Goal: Task Accomplishment & Management: Complete application form

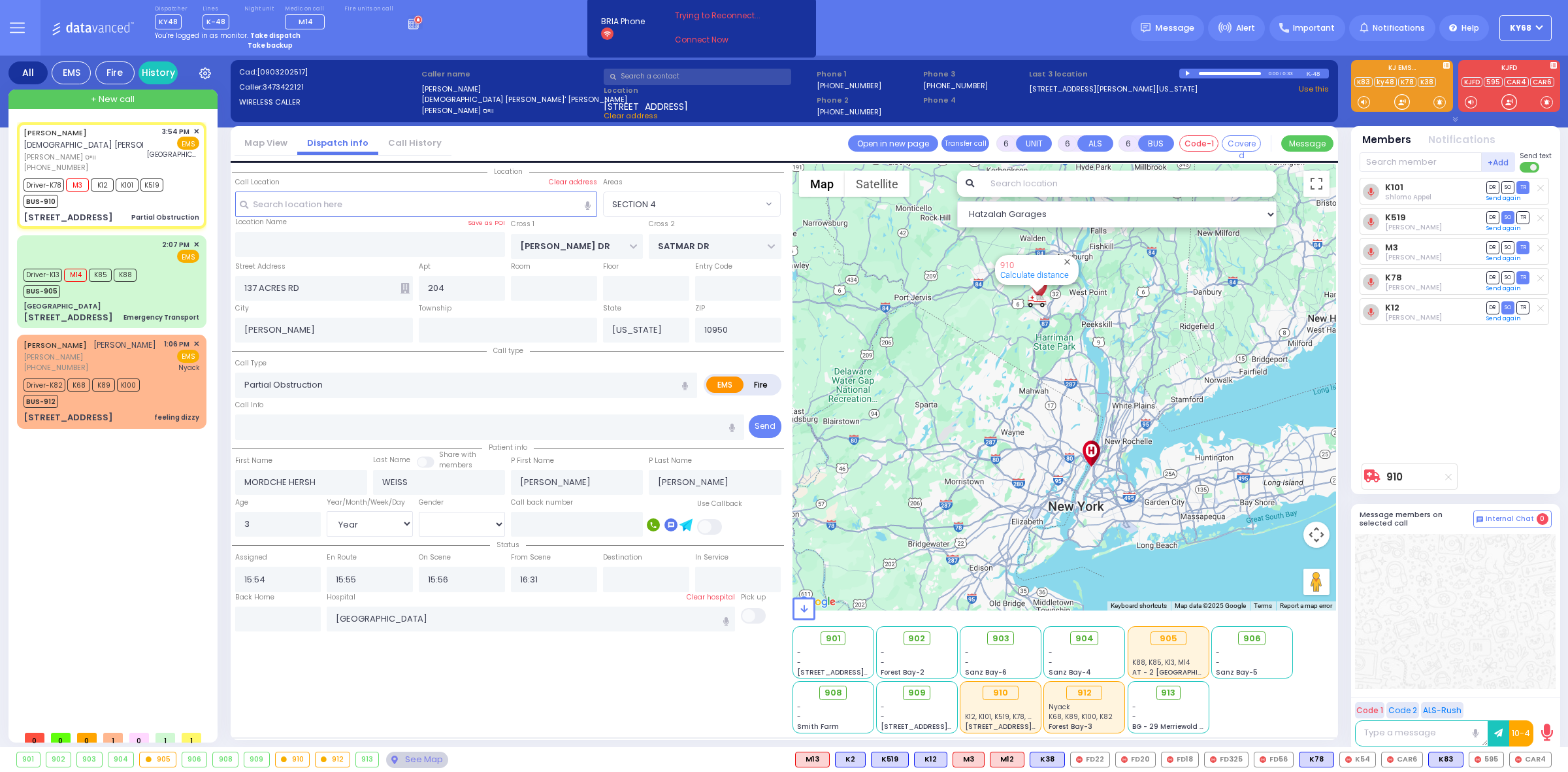
select select "SECTION 4"
select select "Year"
select select "[DEMOGRAPHIC_DATA]"
click at [35, 36] on button at bounding box center [16, 28] width 47 height 56
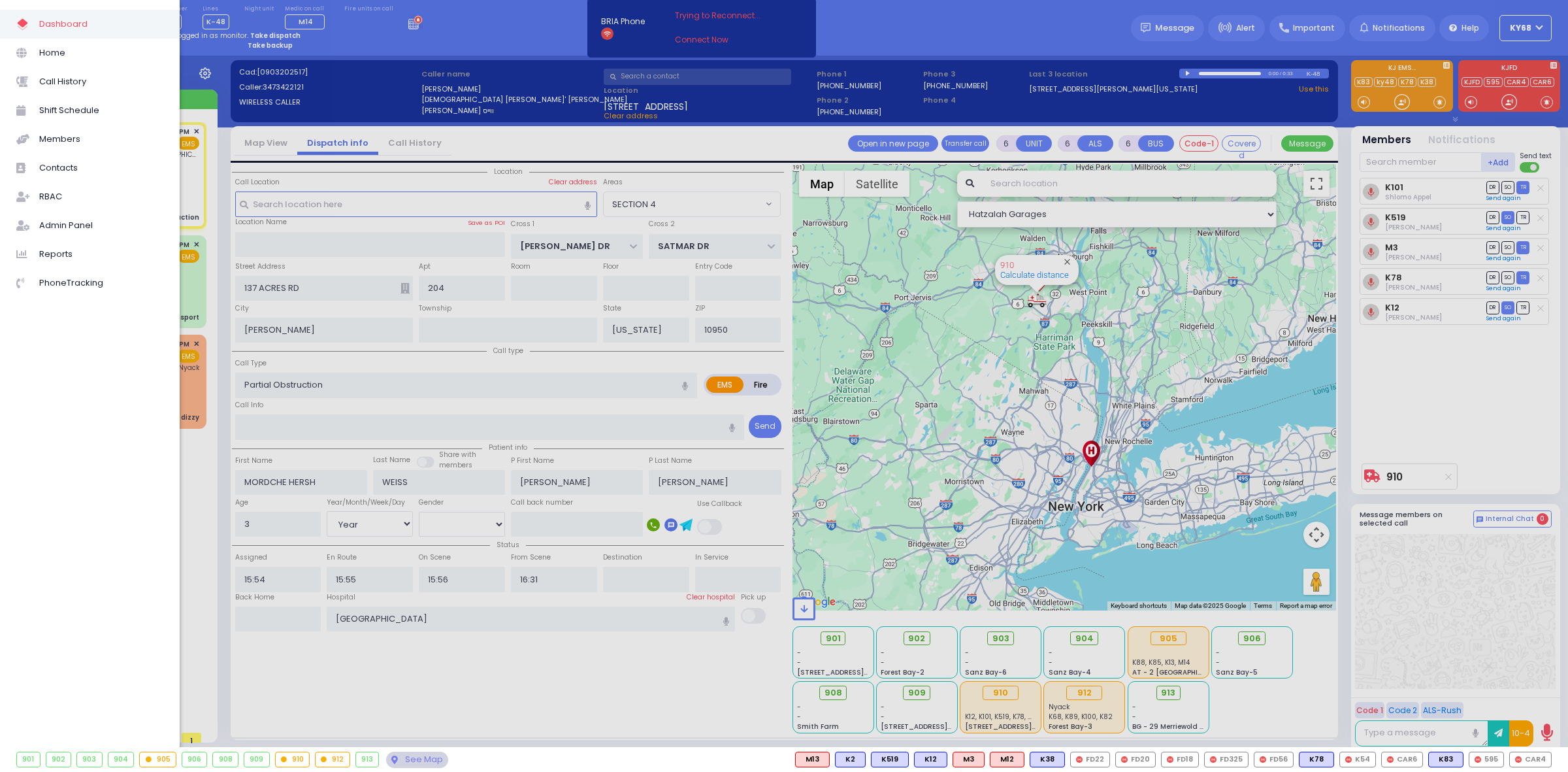
click at [385, 85] on div at bounding box center [784, 386] width 1568 height 772
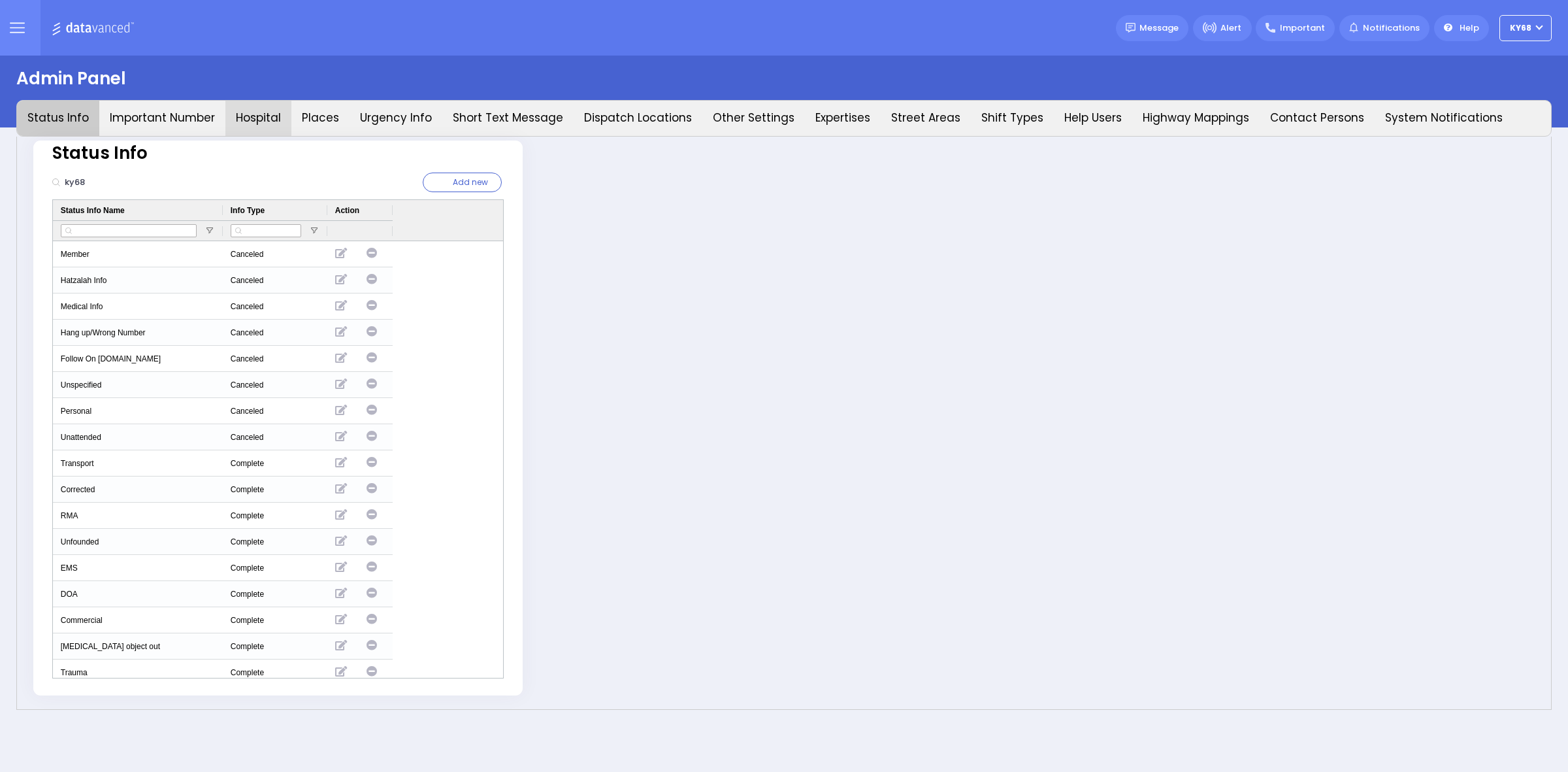
click at [229, 106] on button "Hospital" at bounding box center [258, 118] width 66 height 36
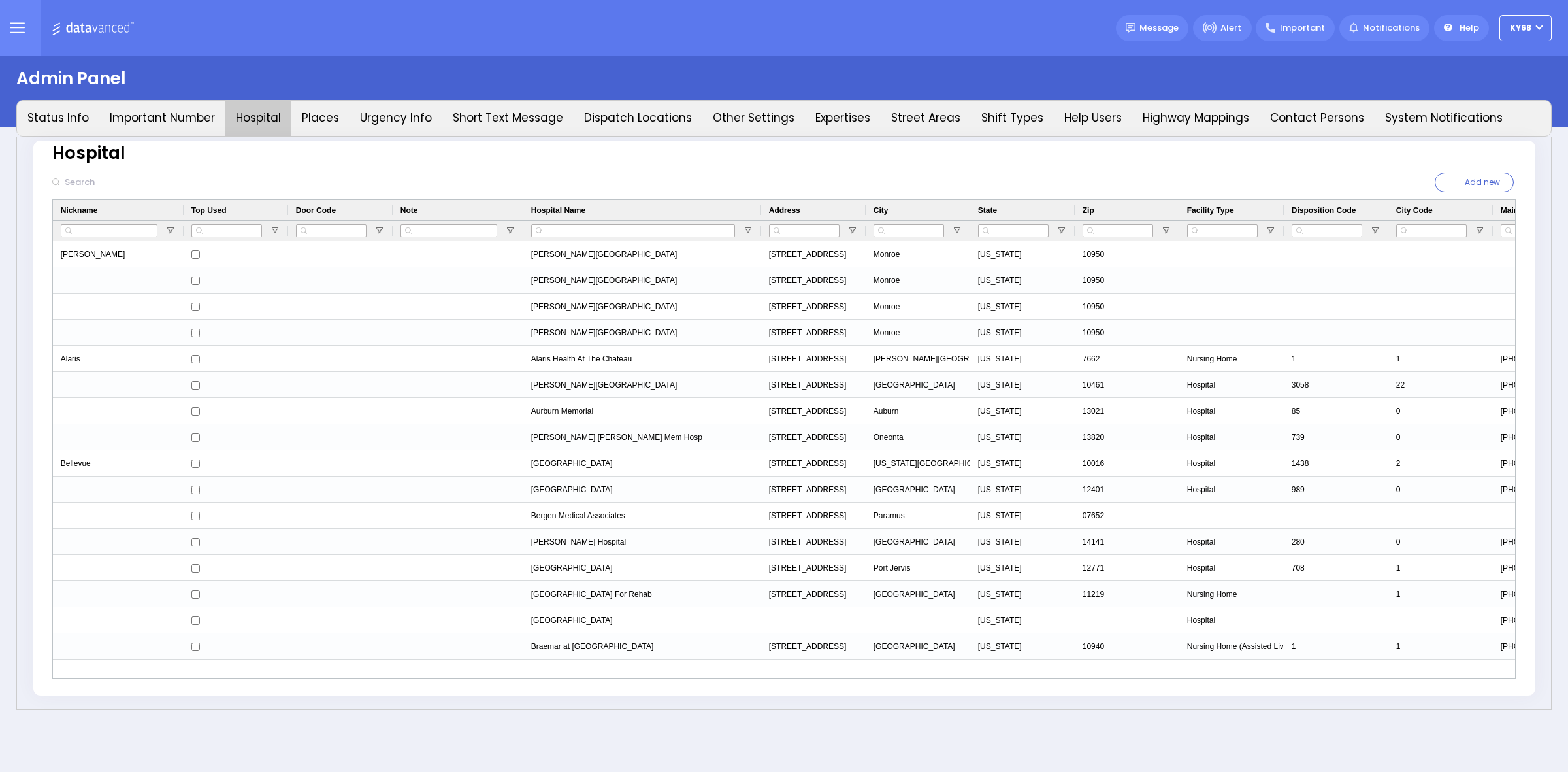
click at [90, 191] on input "text" at bounding box center [150, 182] width 179 height 25
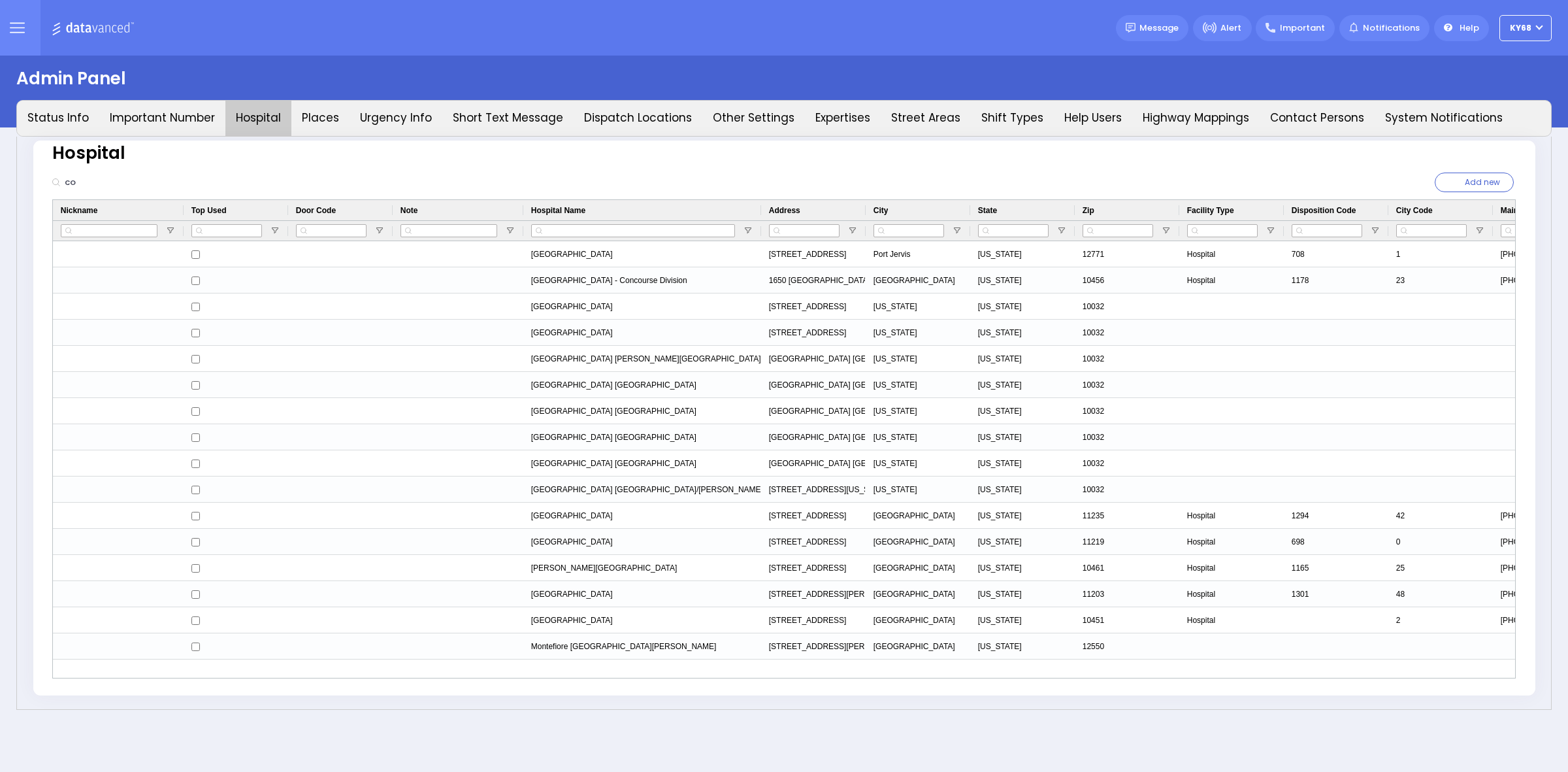
click at [321, 43] on div "Dispatcher ?" at bounding box center [784, 28] width 1568 height 56
click at [95, 184] on input "co" at bounding box center [150, 182] width 179 height 25
paste input "Columbia Children"
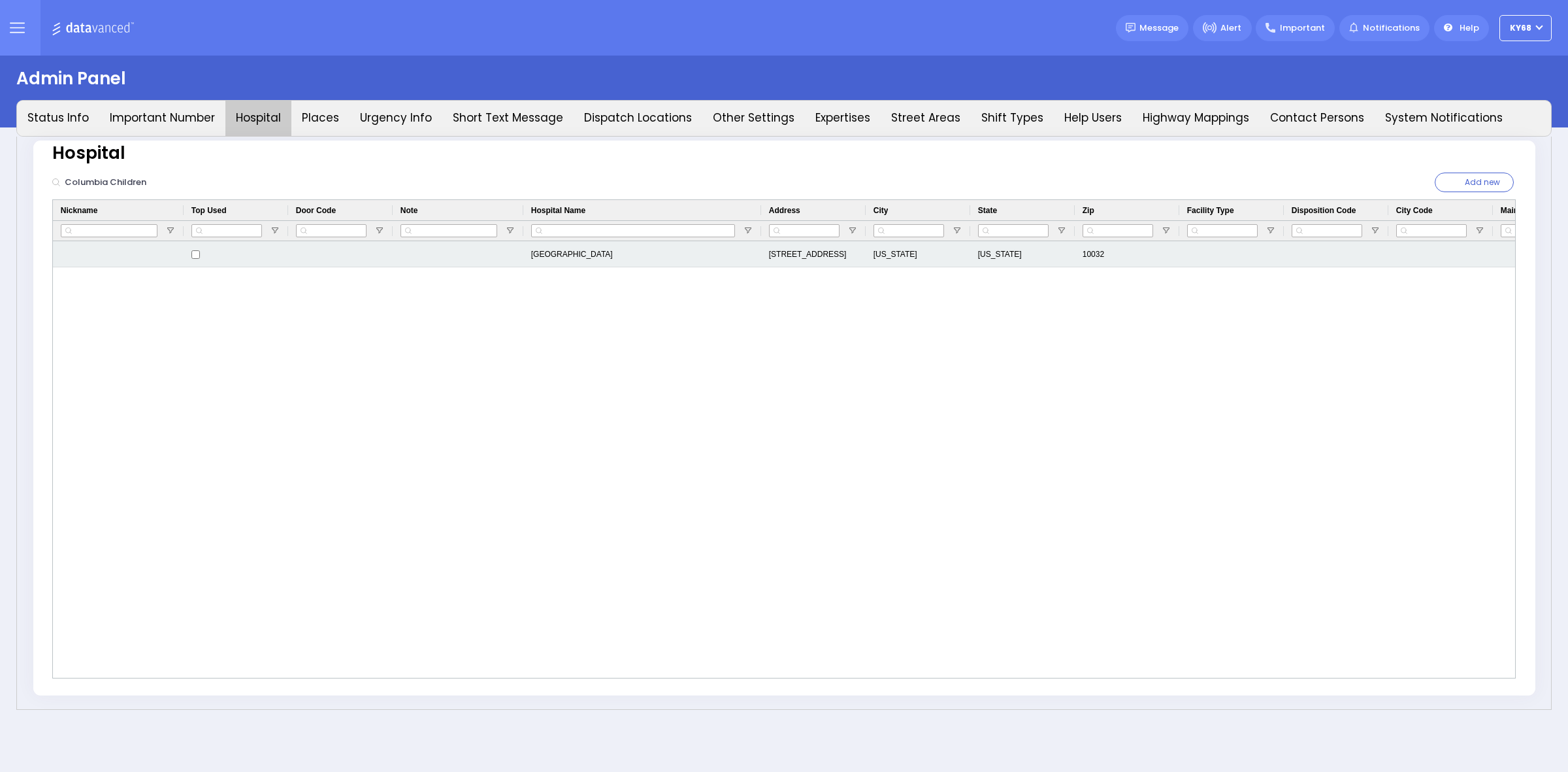
type input "Columbia Children"
click at [95, 253] on div "Press SPACE to select this row." at bounding box center [118, 253] width 131 height 26
click at [95, 253] on input "Columbia Children" at bounding box center [118, 254] width 130 height 25
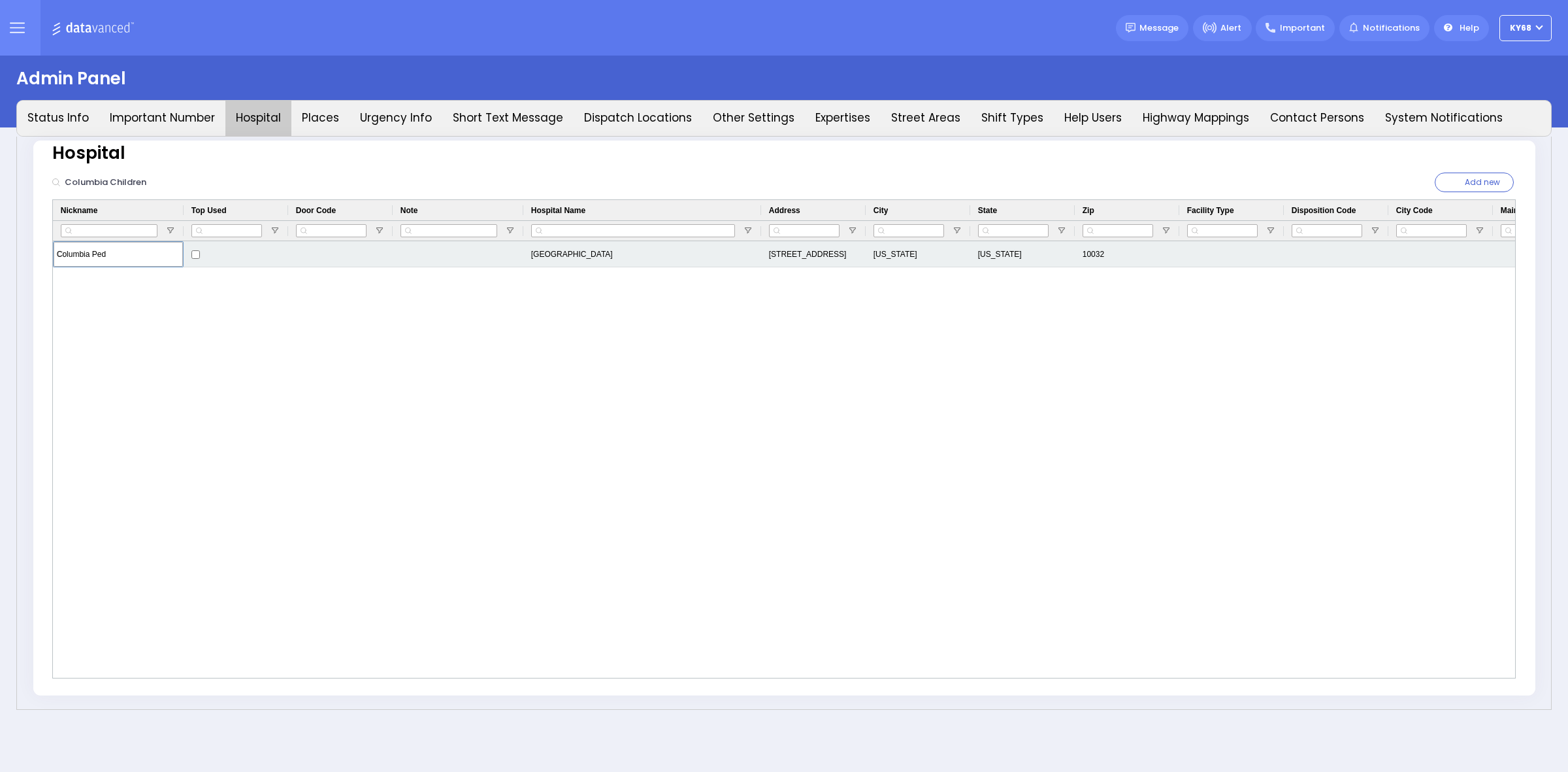
type input "Columbia Peds"
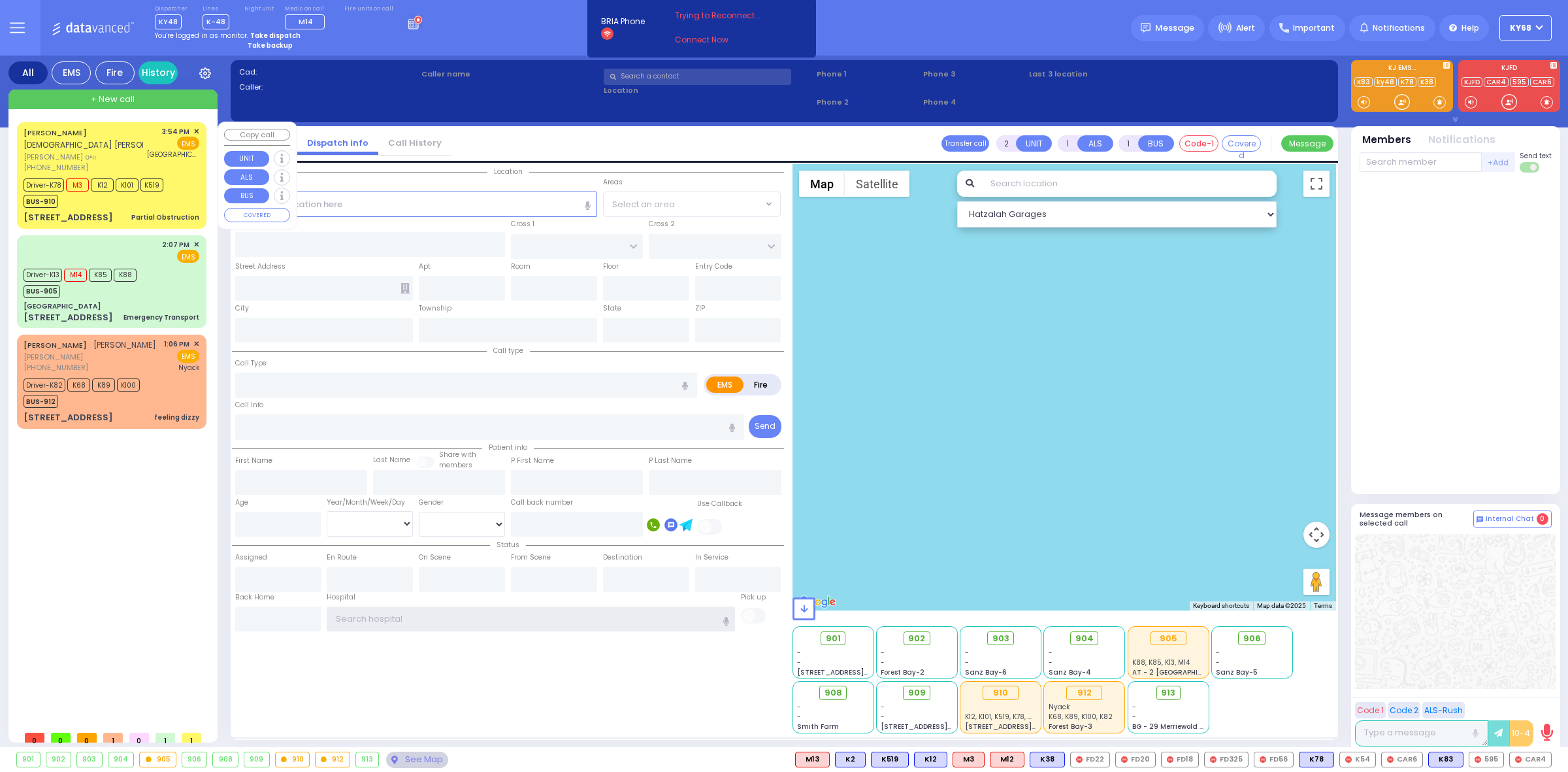
type input "ky68"
click at [77, 167] on div "[PHONE_NUMBER]" at bounding box center [83, 168] width 120 height 12
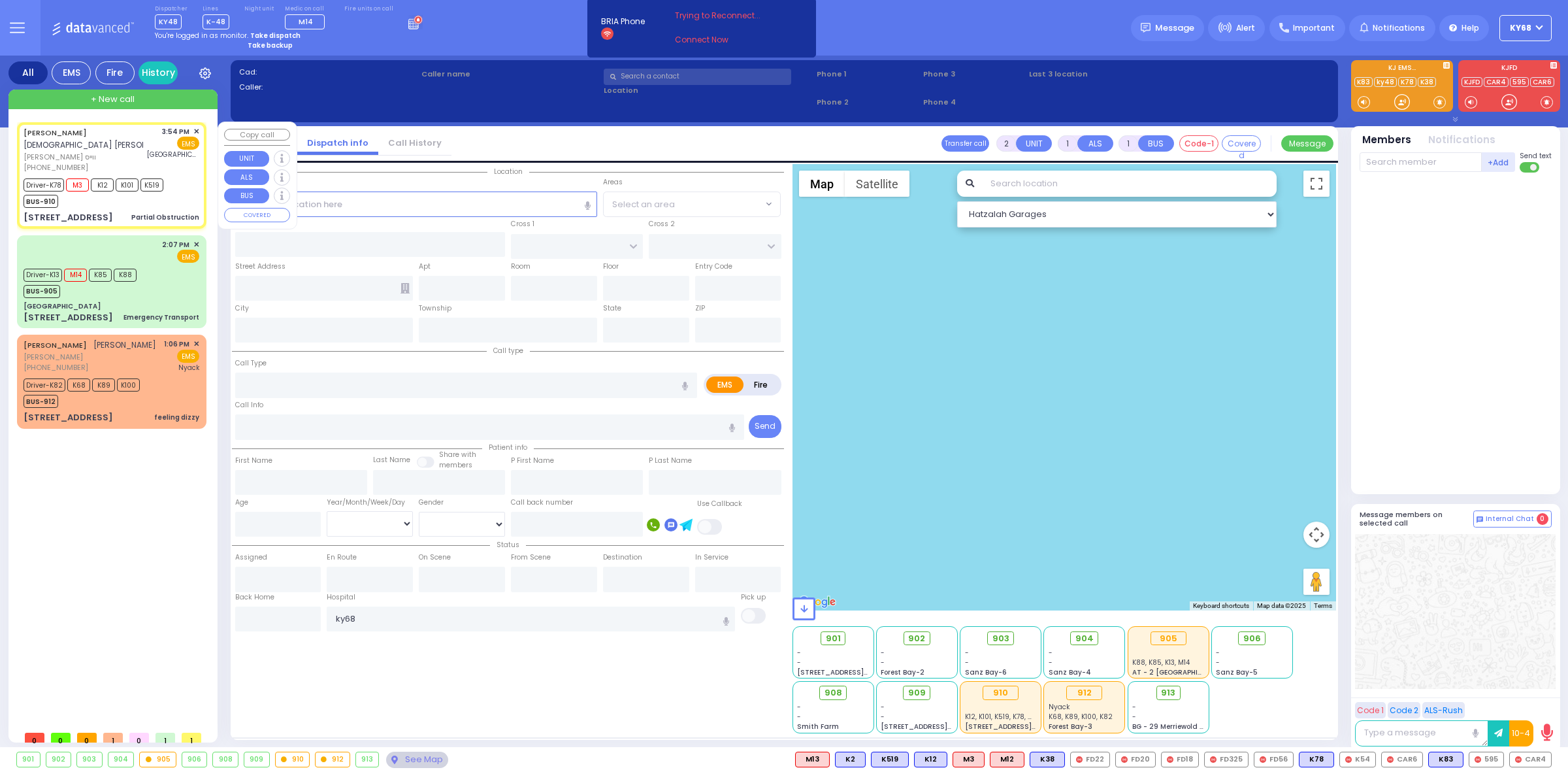
type input "6"
select select
type input "Partial Obstruction"
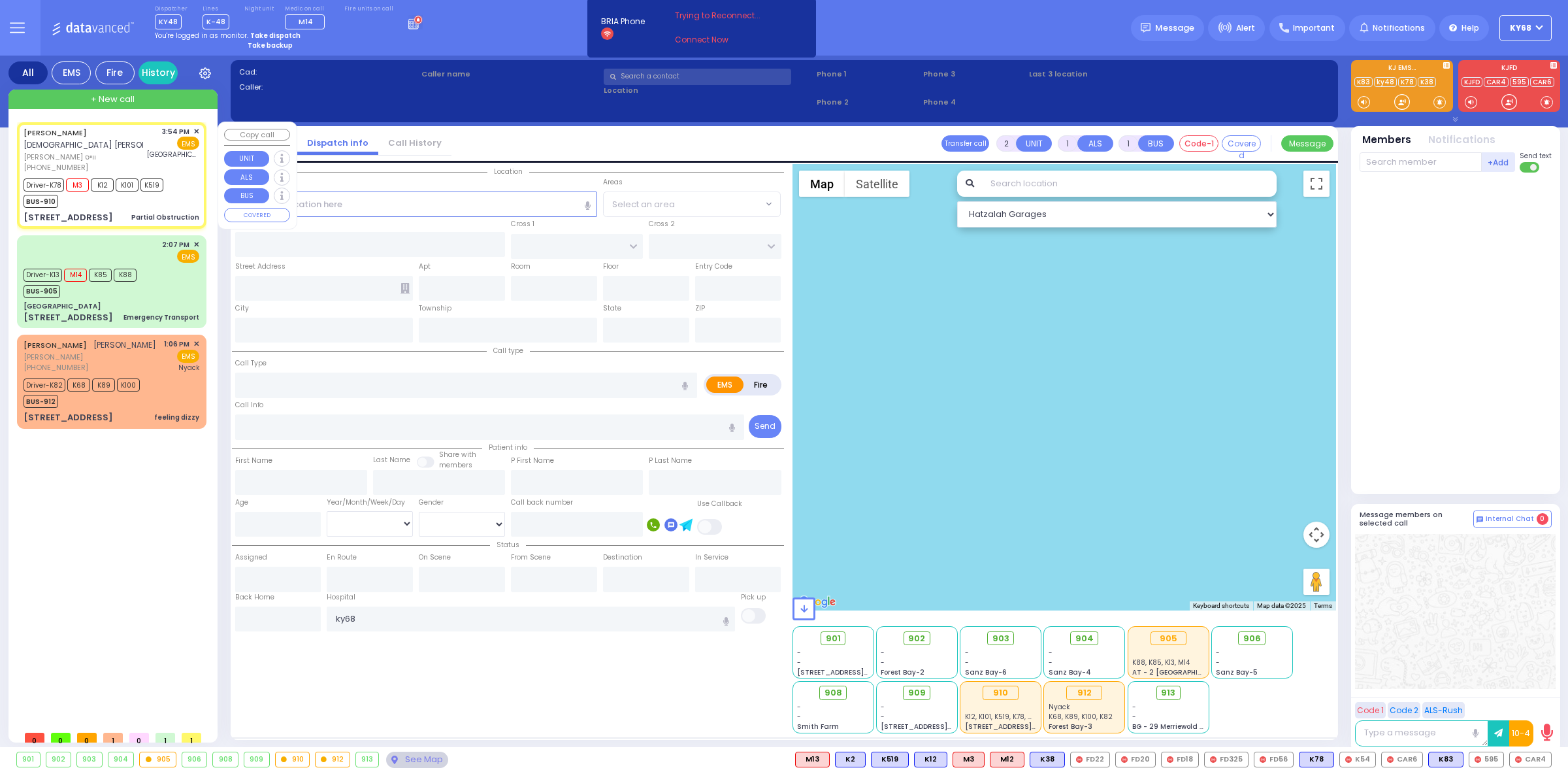
radio input "true"
type input "MORDCHE HERSH"
type input "WEISS"
type input "Shimon"
type input "Weiss"
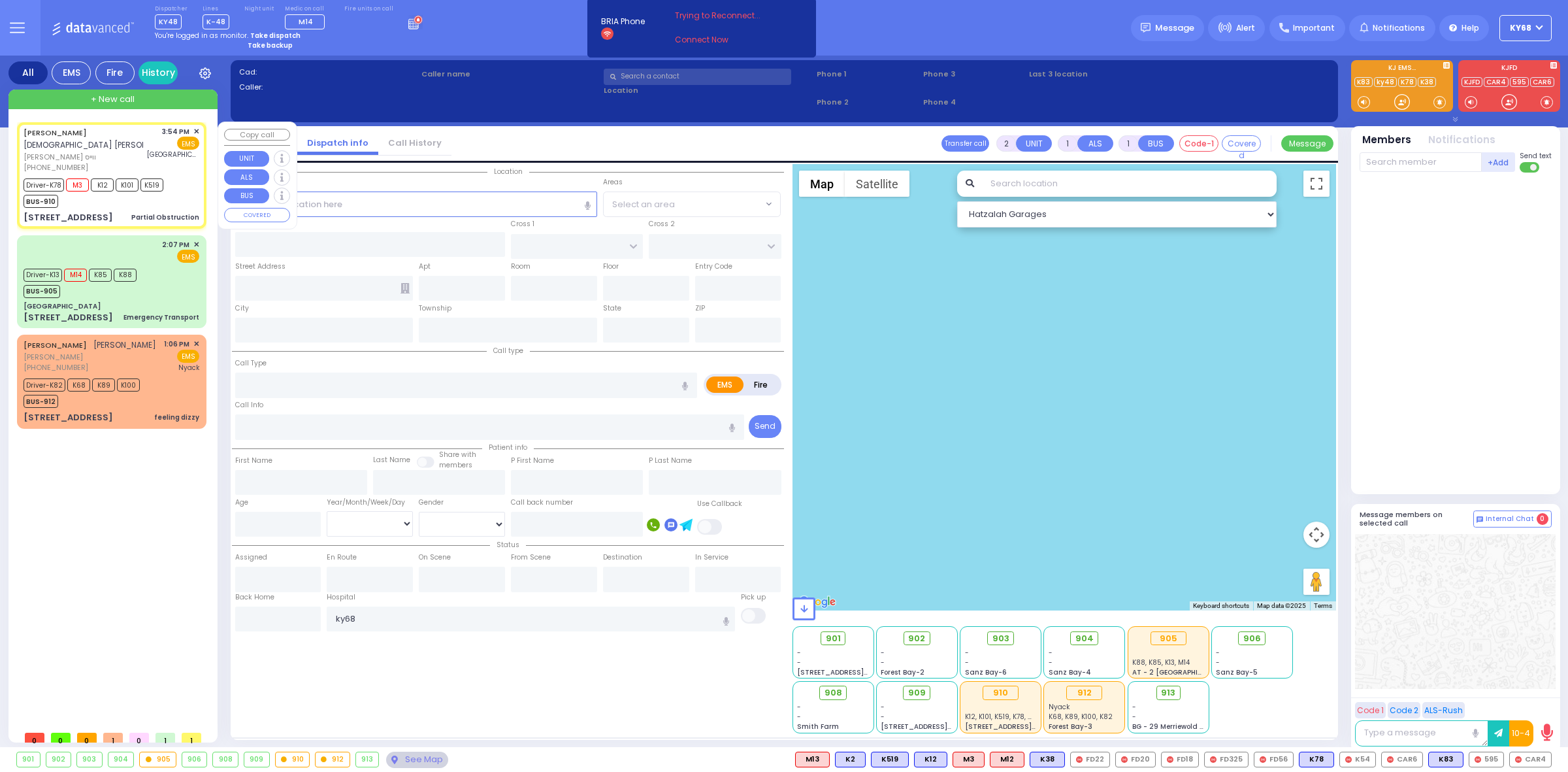
type input "3"
select select "Year"
select select "[DEMOGRAPHIC_DATA]"
type input "15:54"
type input "15:55"
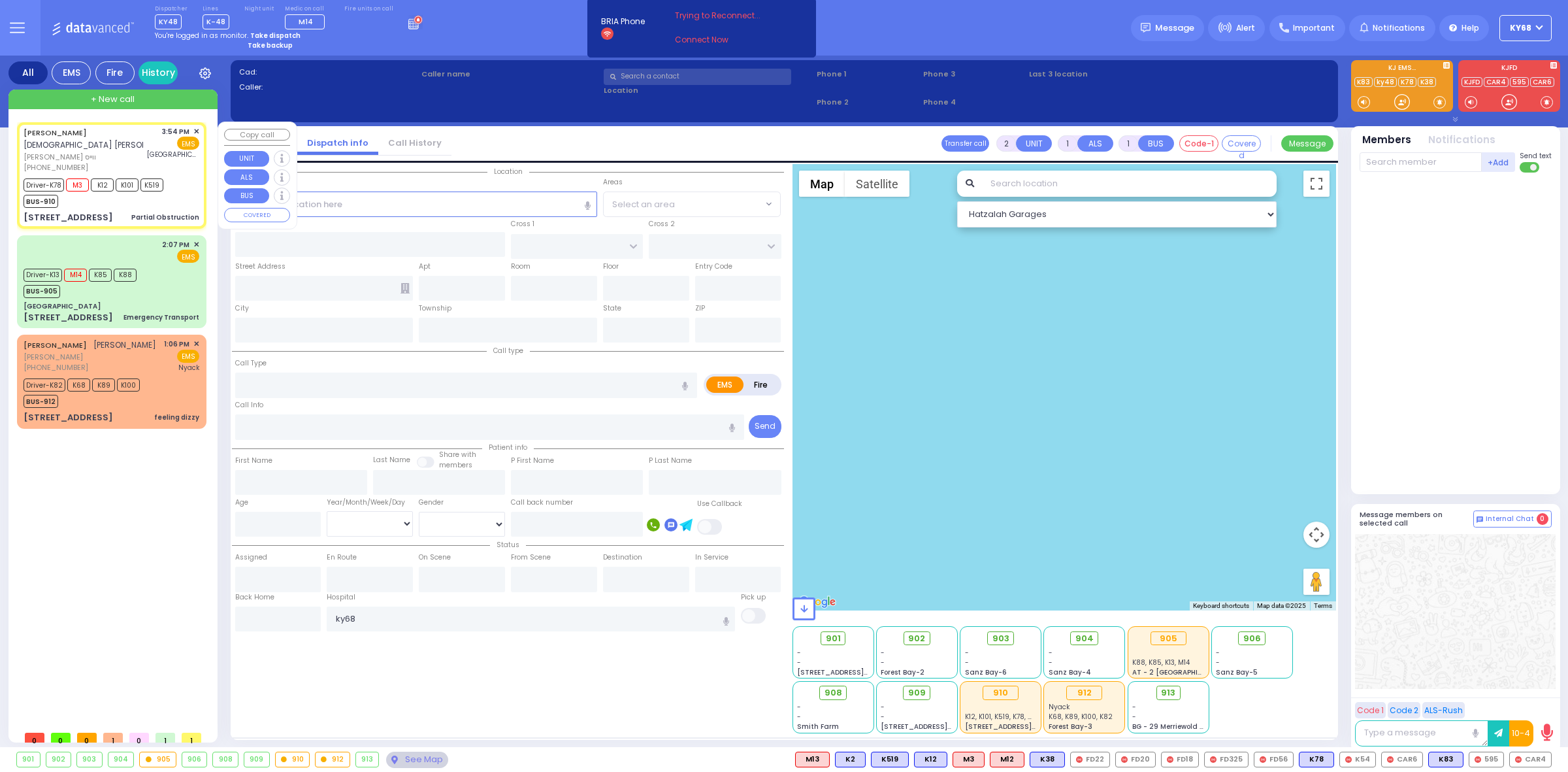
type input "15:56"
type input "16:31"
type input "Columbia Children's Hospital"
type input "ISRAEL ZUPNICK DR"
type input "SATMAR DR"
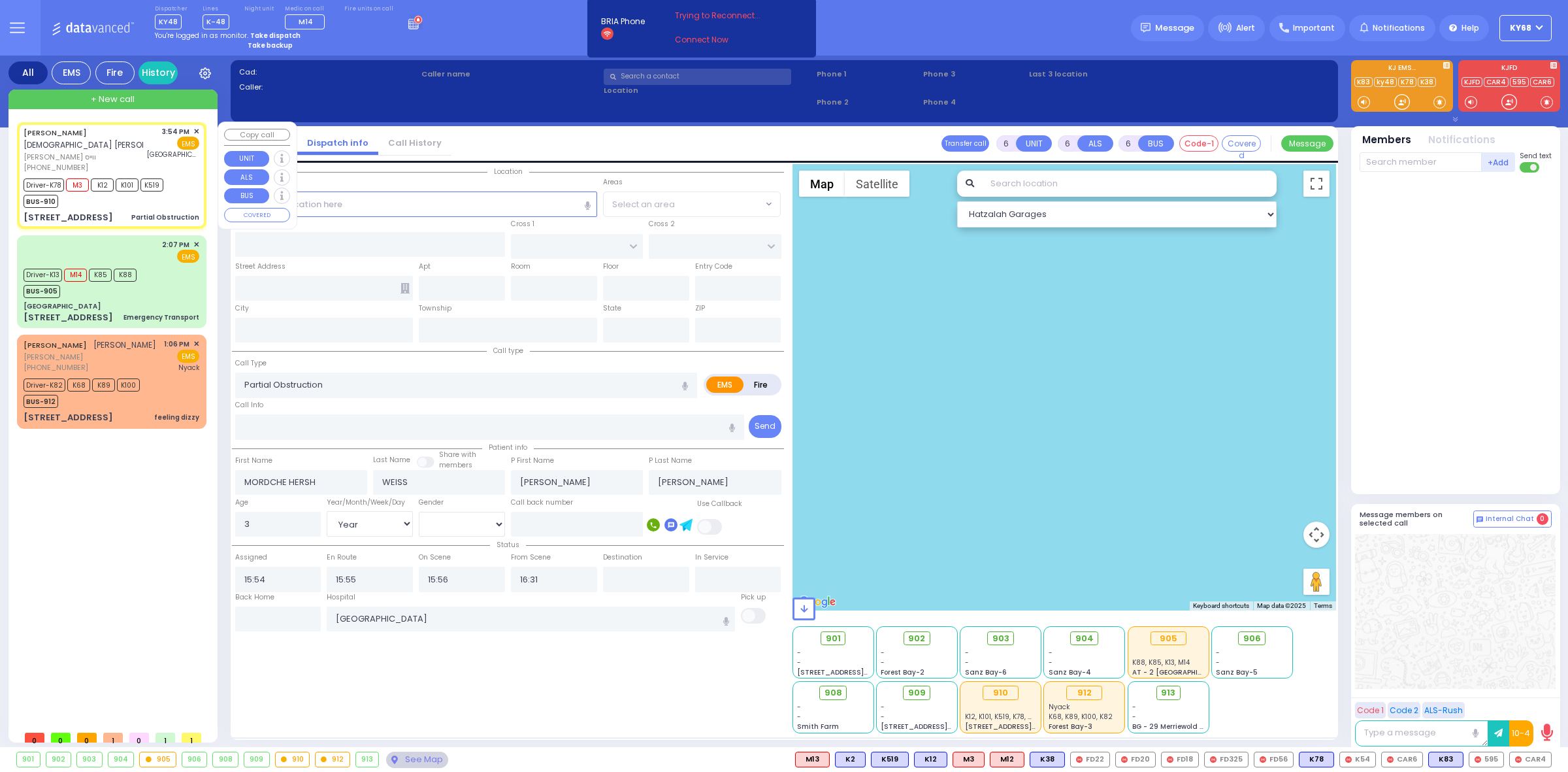
type input "137 ACRES RD"
type input "204"
type input "Kiryas Joel"
type input "[US_STATE]"
type input "10950"
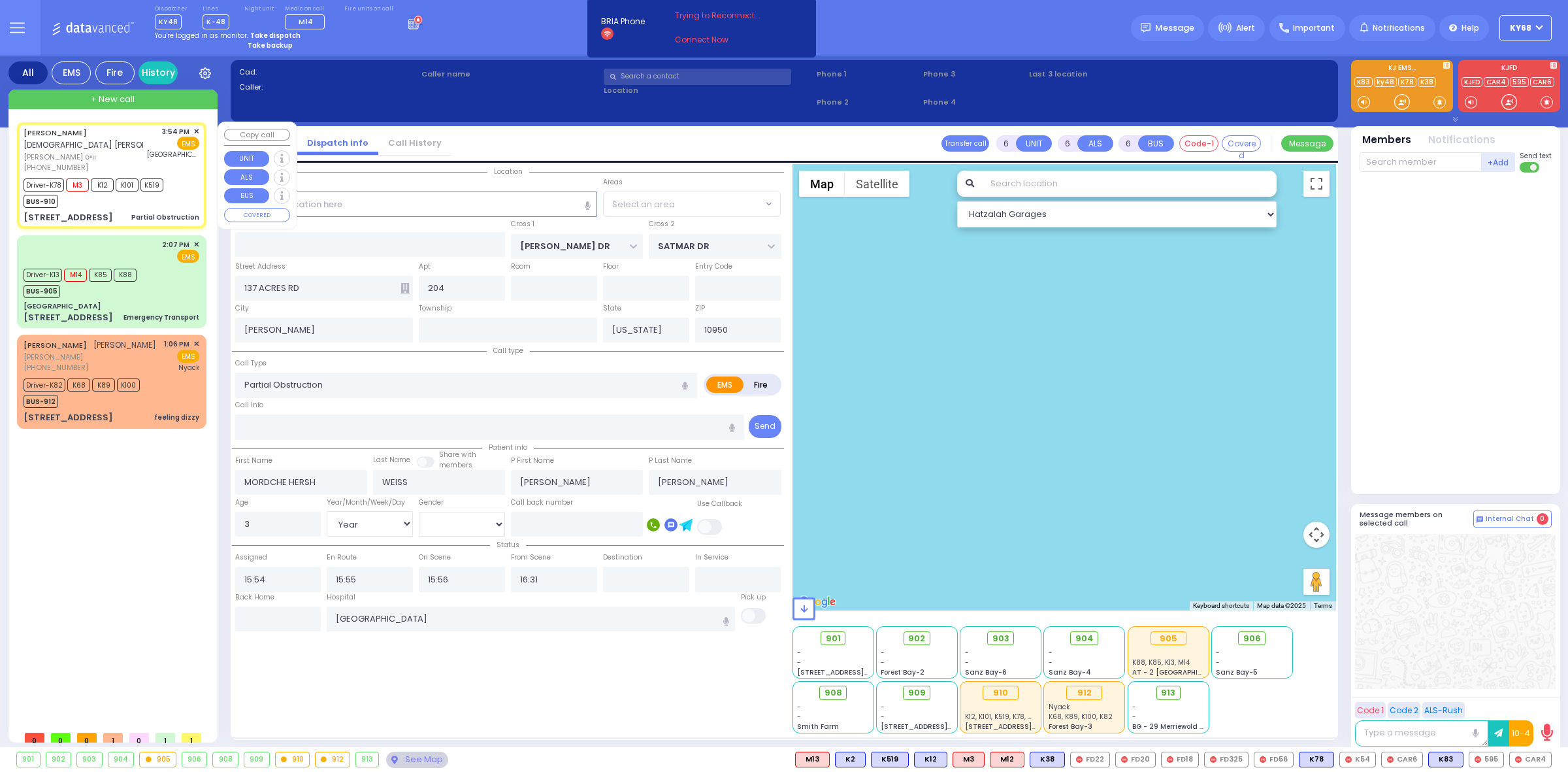
select select "Hatzalah Garages"
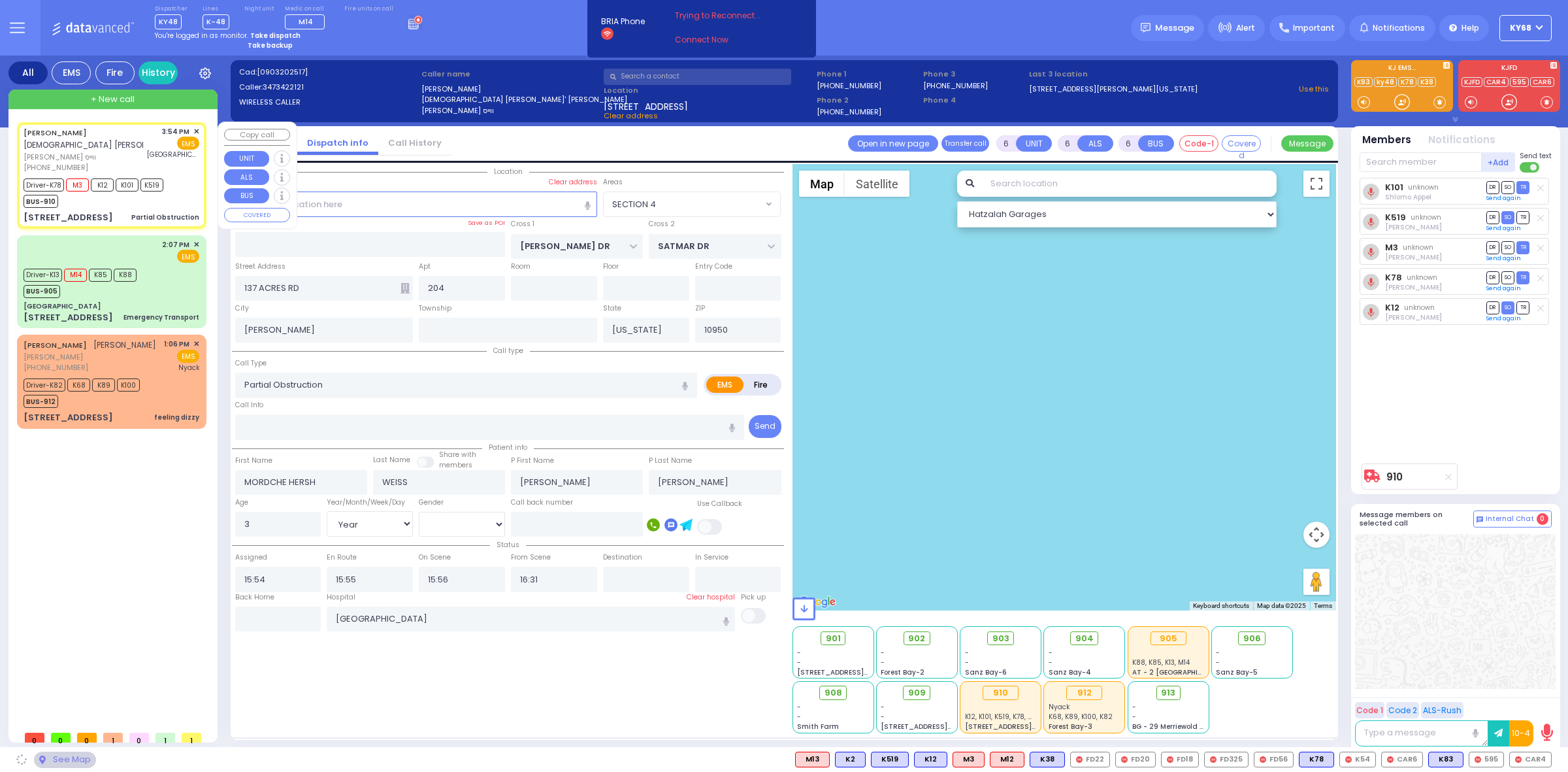
select select "SECTION 4"
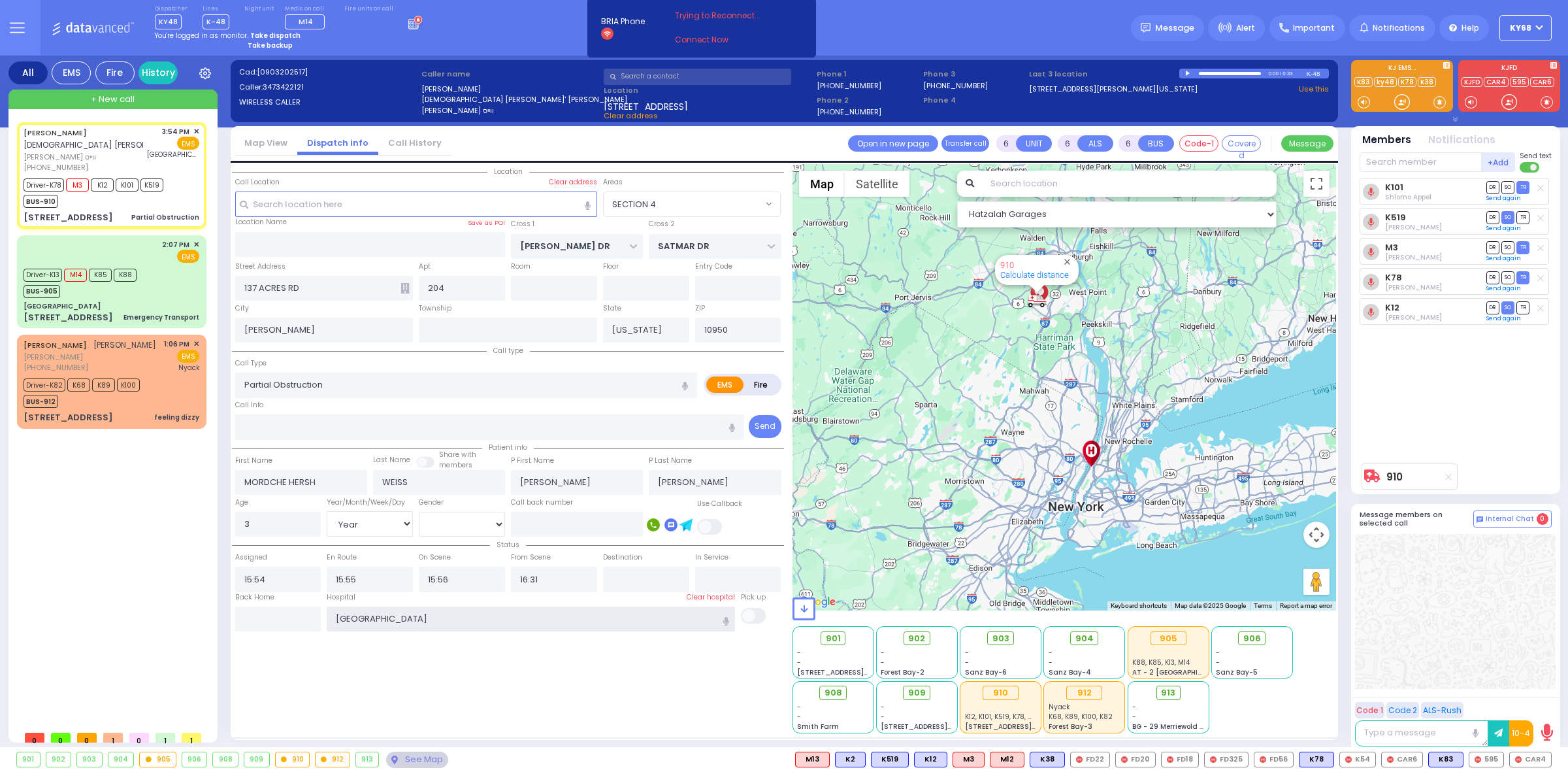
drag, startPoint x: 414, startPoint y: 616, endPoint x: 302, endPoint y: 609, distance: 112.2
click at [302, 609] on div "Back Home Hospital Columbia Children's Hospital" at bounding box center [508, 612] width 552 height 40
click at [292, 659] on div "Location All areas" at bounding box center [508, 448] width 552 height 569
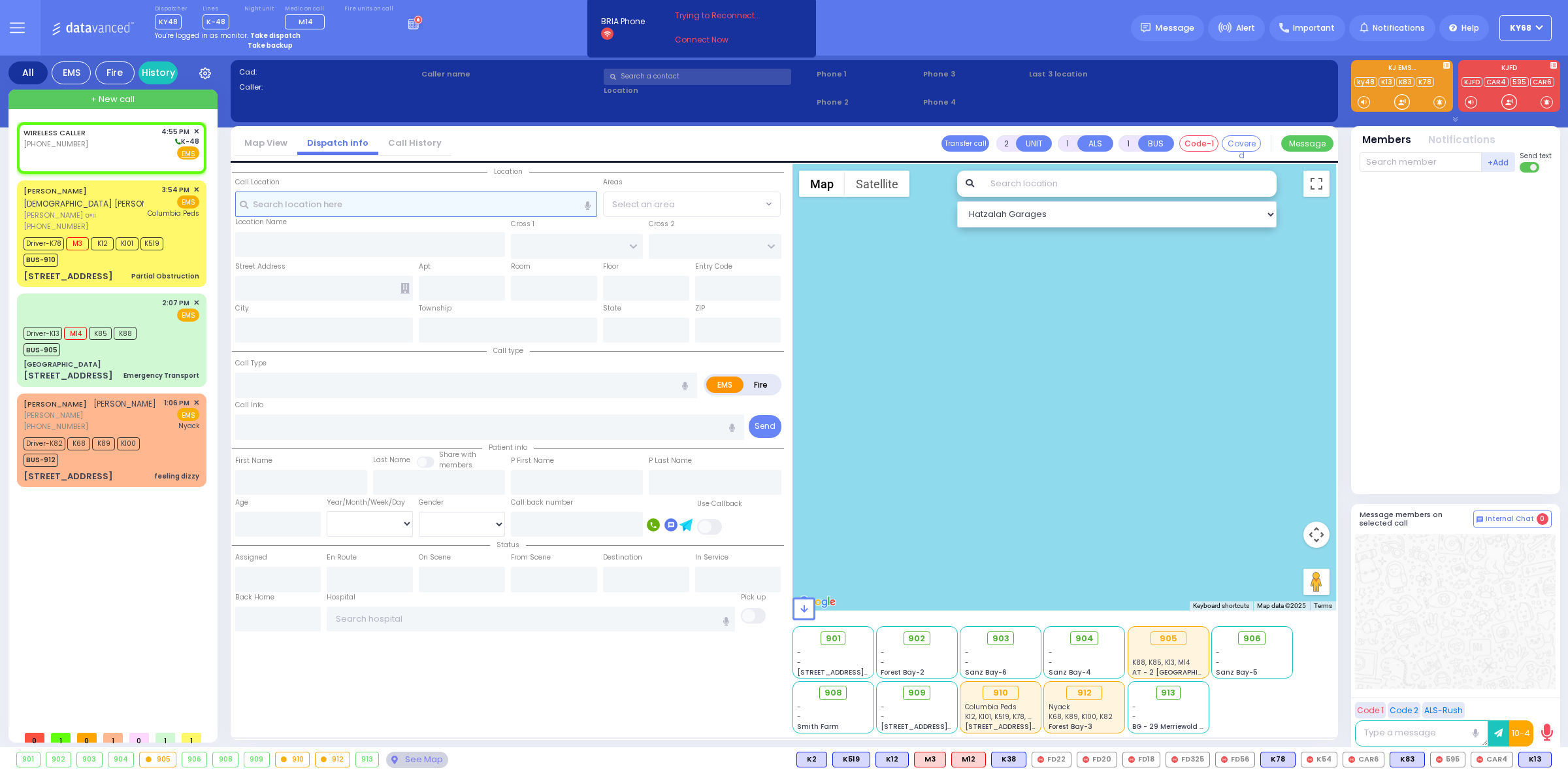
select select
radio input "true"
select select
type input "16:55"
select select "Hatzalah Garages"
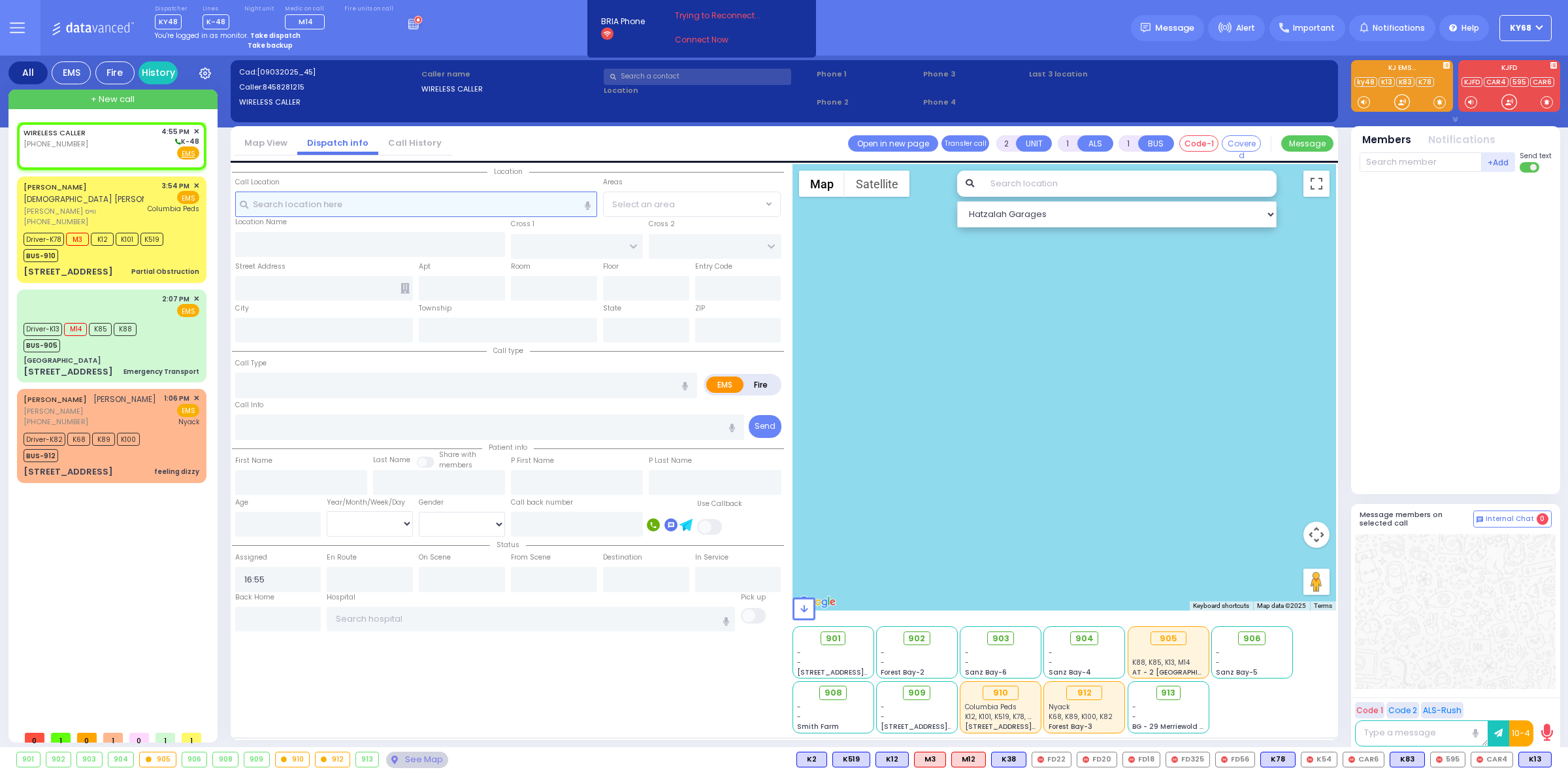
select select
radio input "true"
select select
select select "Hatzalah Garages"
select select
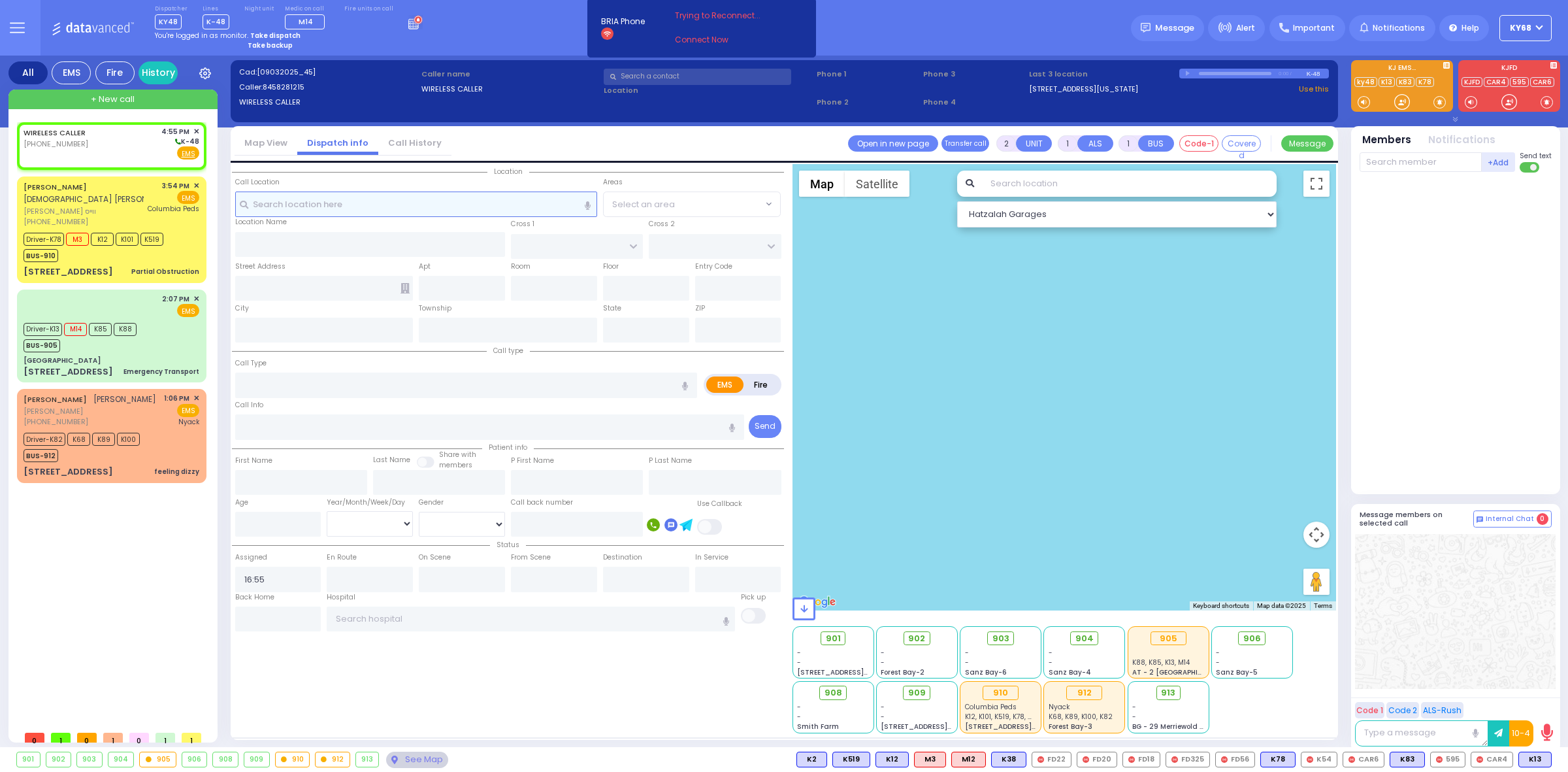
radio input "true"
type input "3"
select select
select select "Hatzalah Garages"
select select
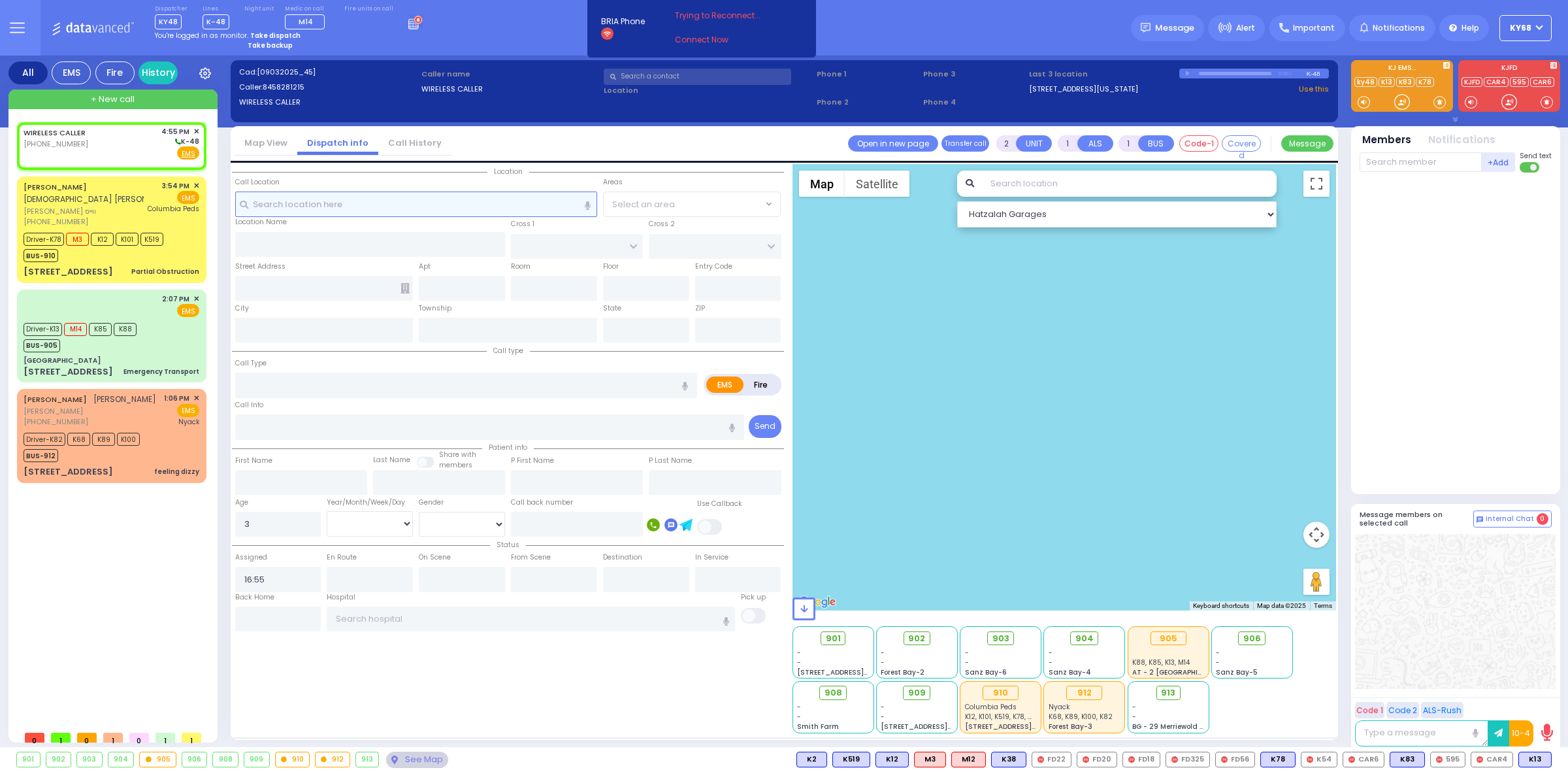
radio input "true"
select select "Year"
select select "Hatzalah Garages"
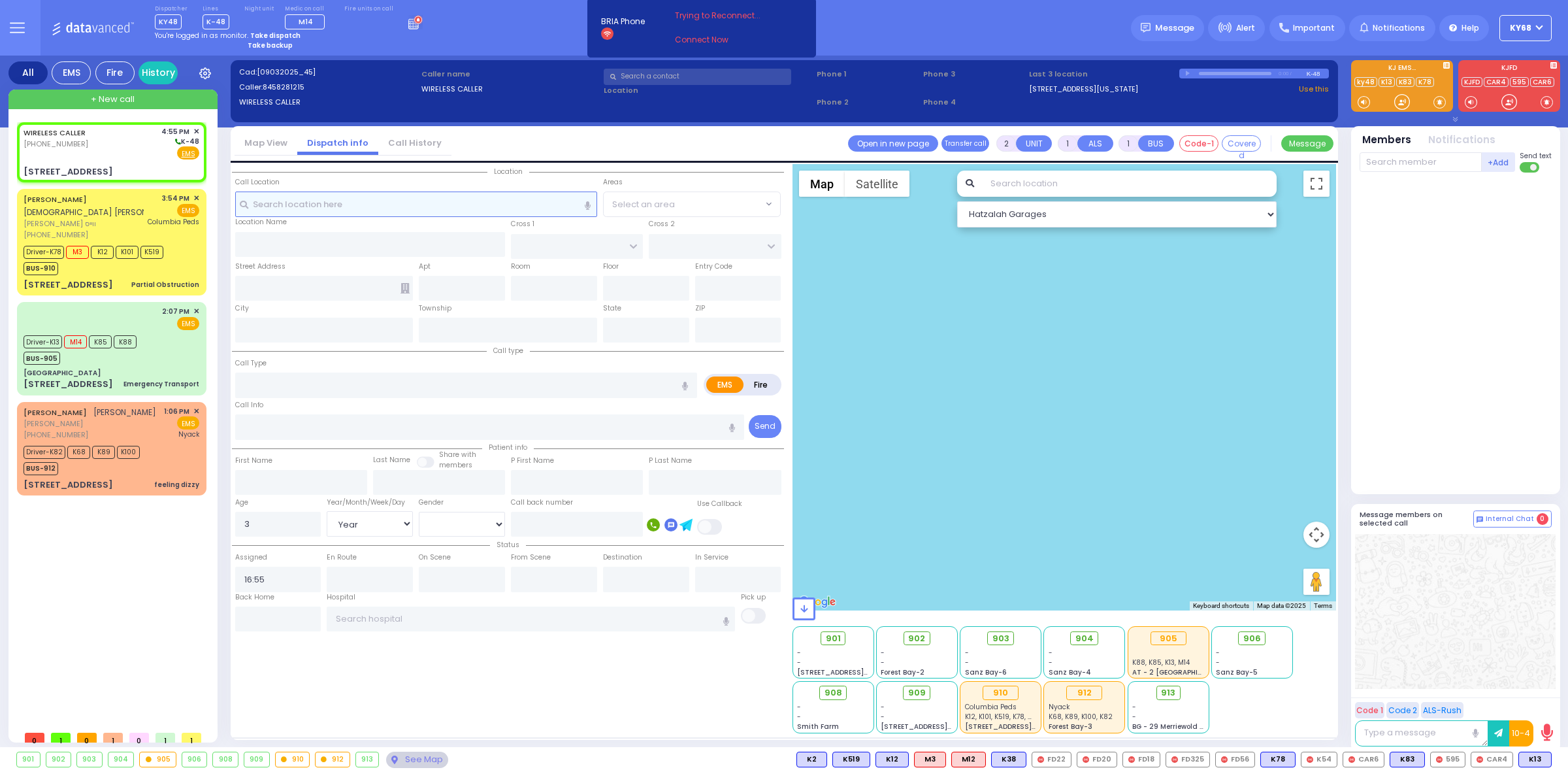
select select
radio input "true"
select select "Year"
select select "Hatzalah Garages"
type input "CHUST RD"
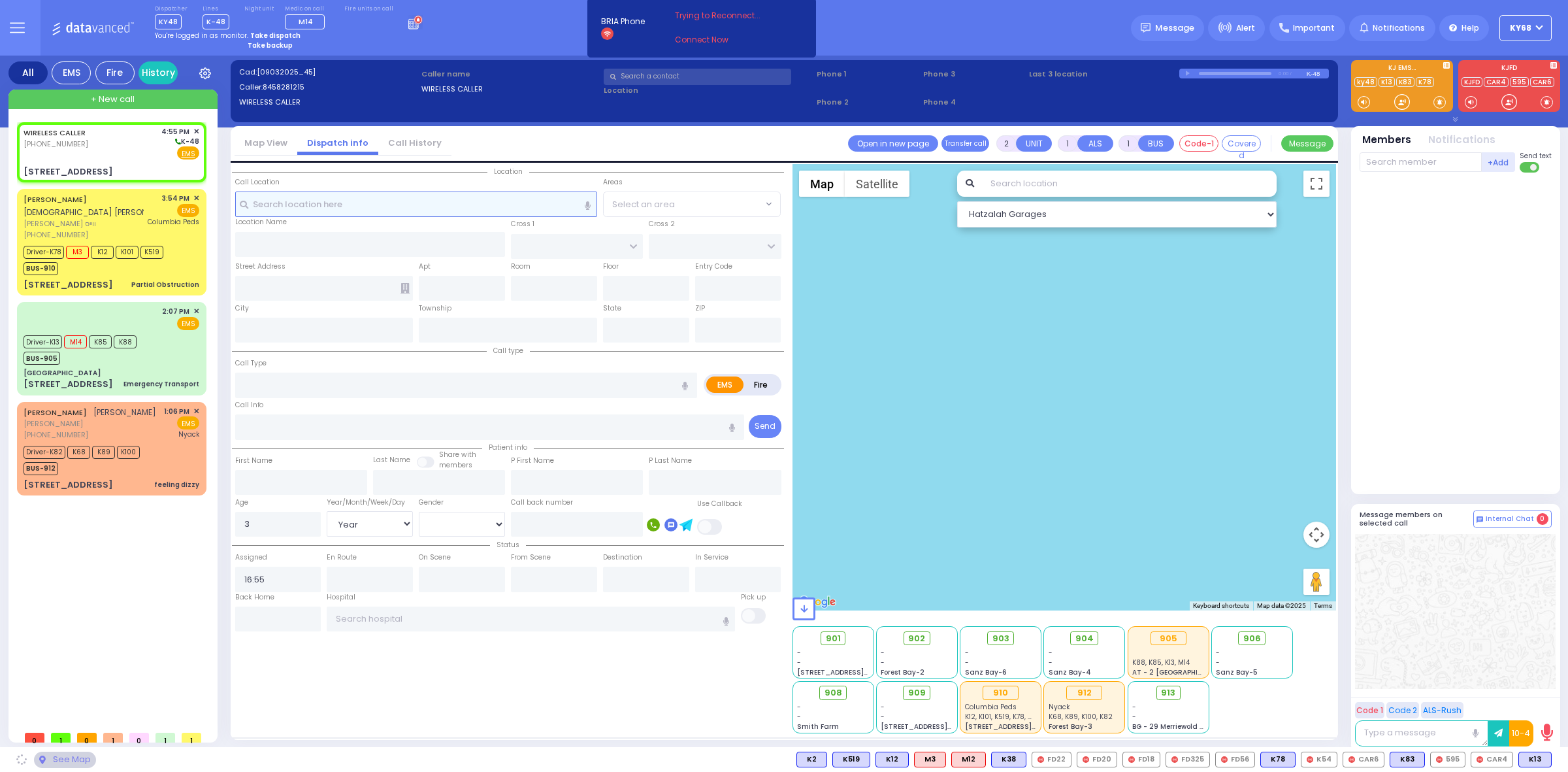
type input "BEER SHAVA ST"
type input "[STREET_ADDRESS]"
type input "Monroe"
type input "[US_STATE]"
type input "10950"
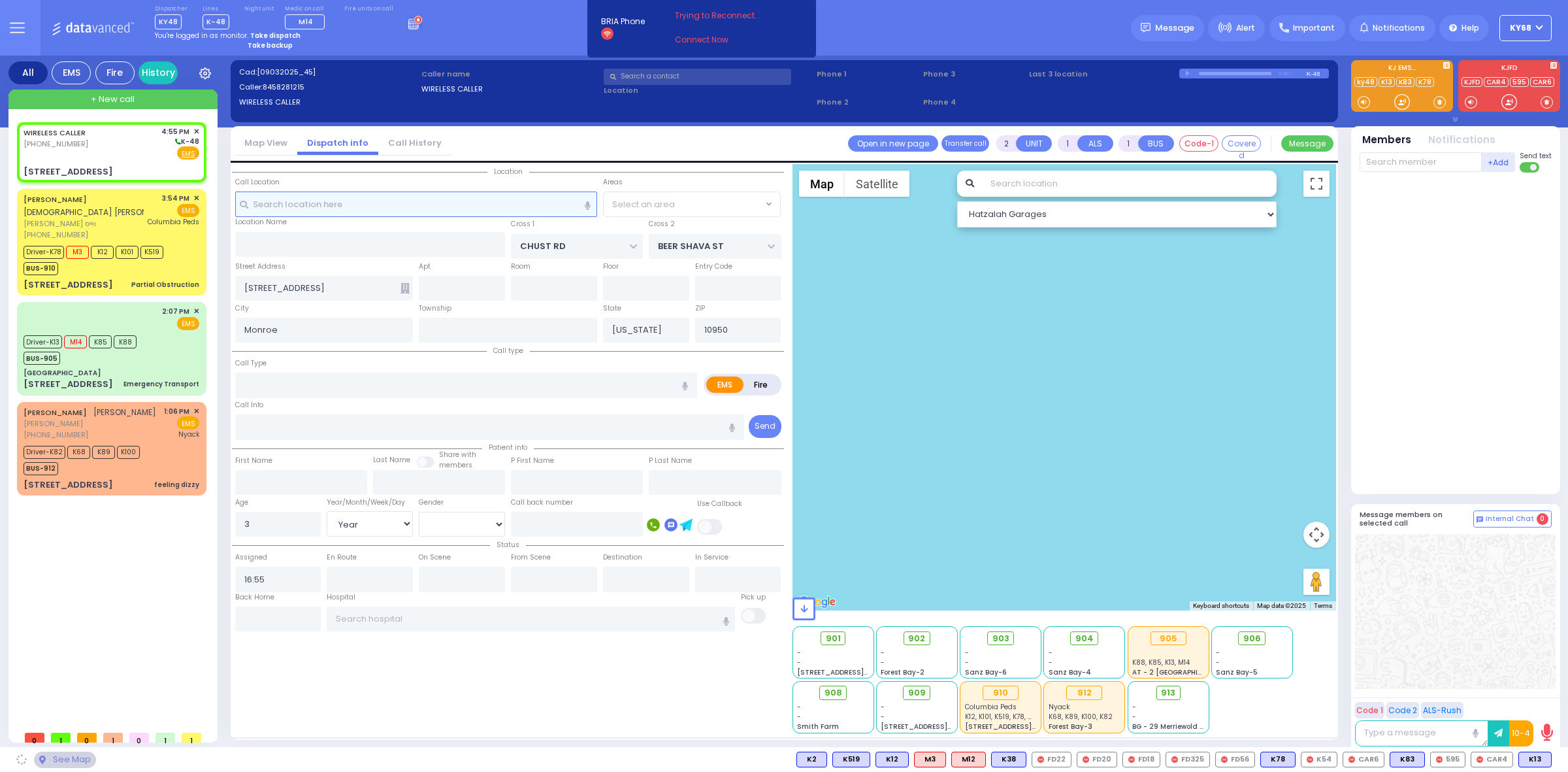
select select "VYOEL MOSHE"
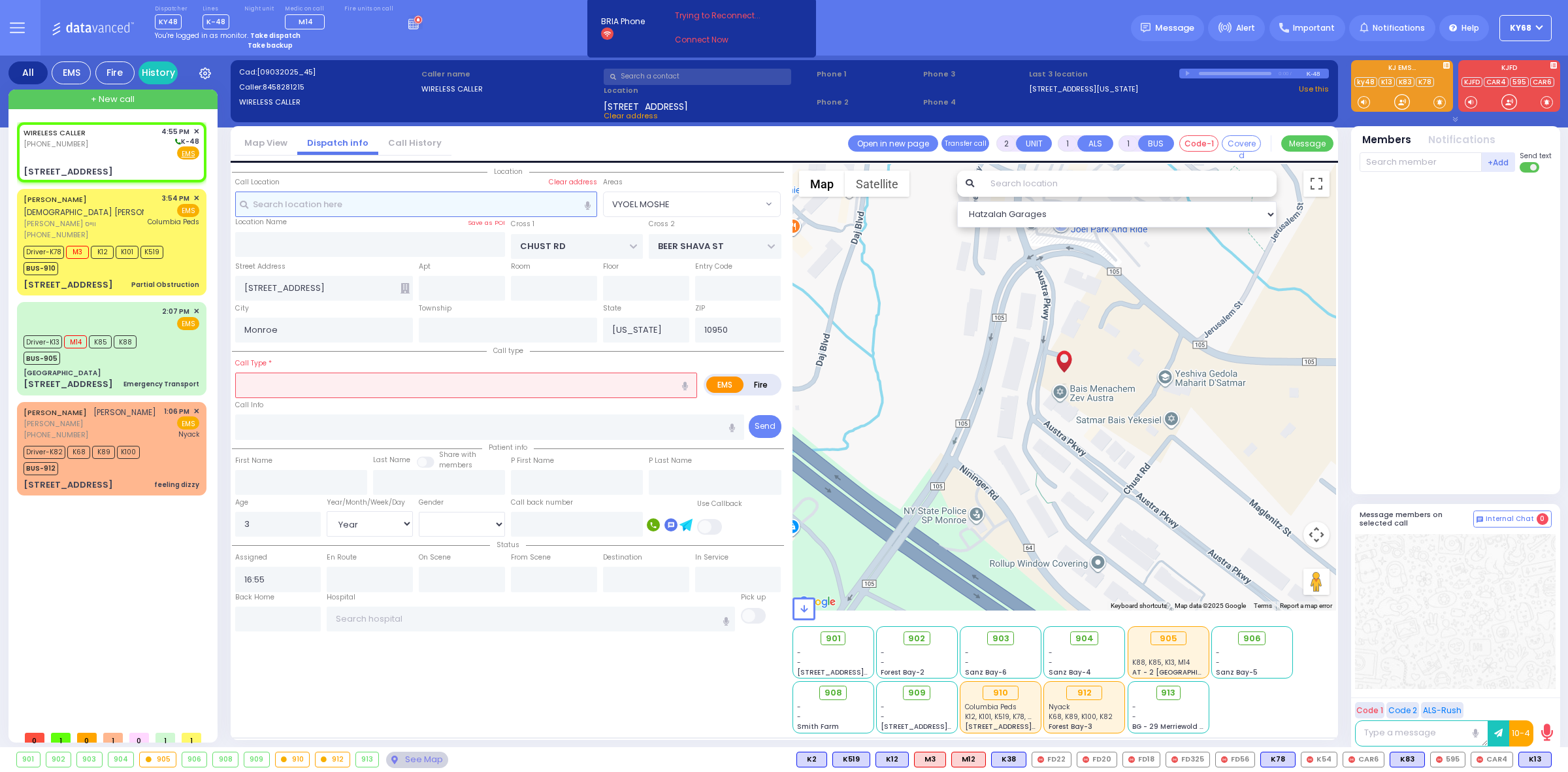
select select
radio input "true"
select select "Year"
select select "Hatzalah Garages"
type input "101"
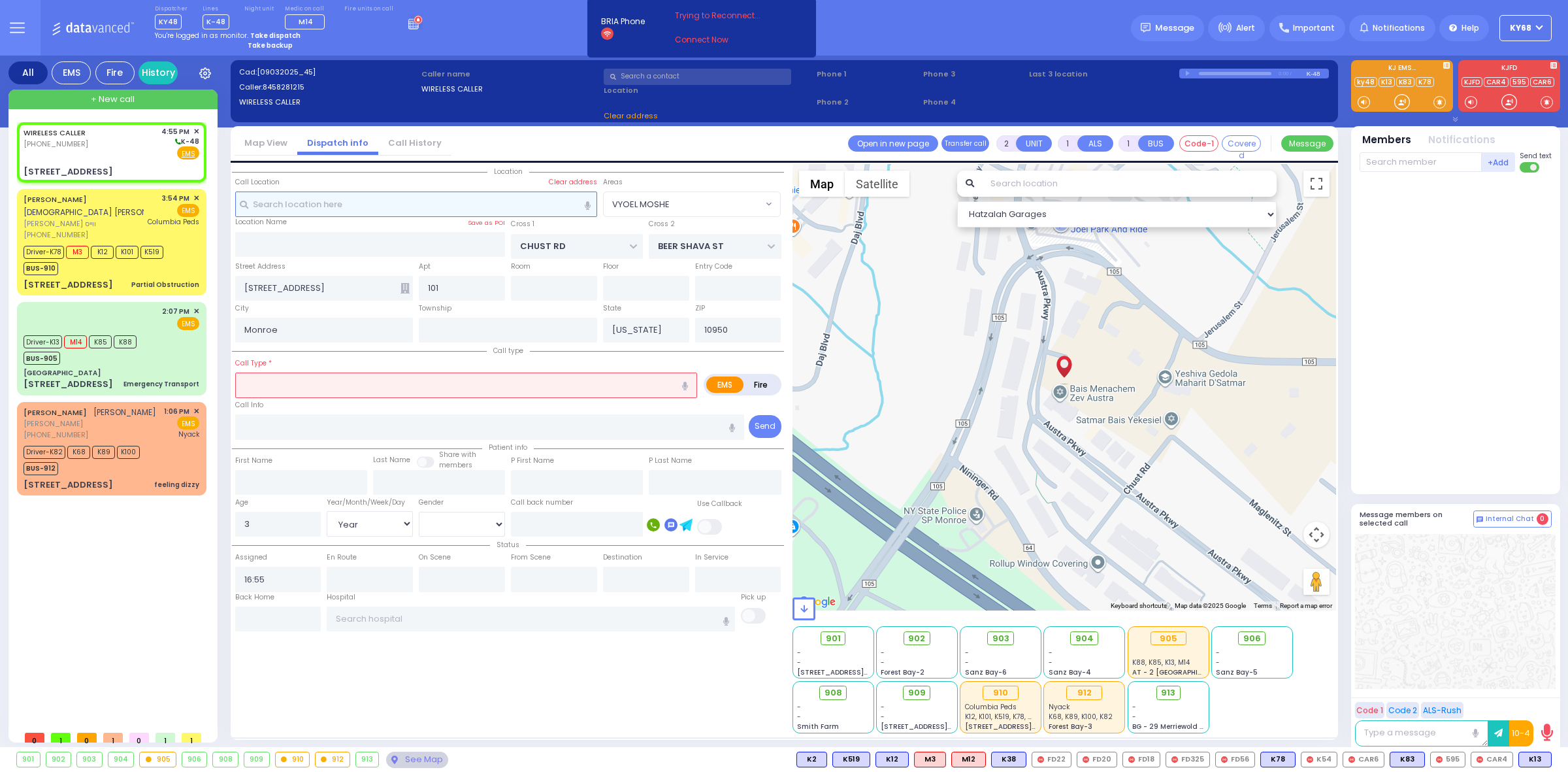
select select "VYOEL MOSHE"
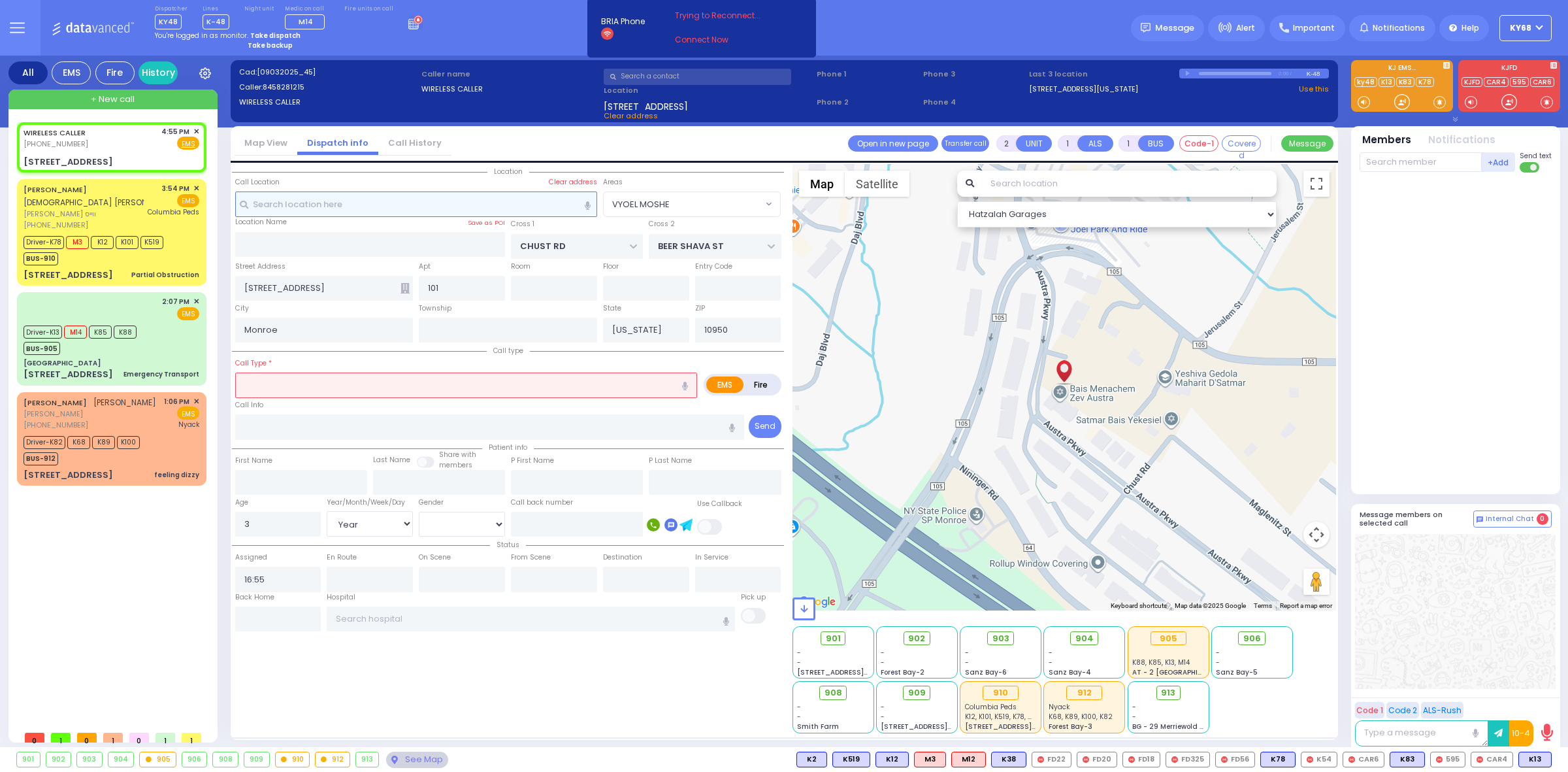
select select
radio input "true"
select select "Year"
select select "Hatzalah Garages"
select select
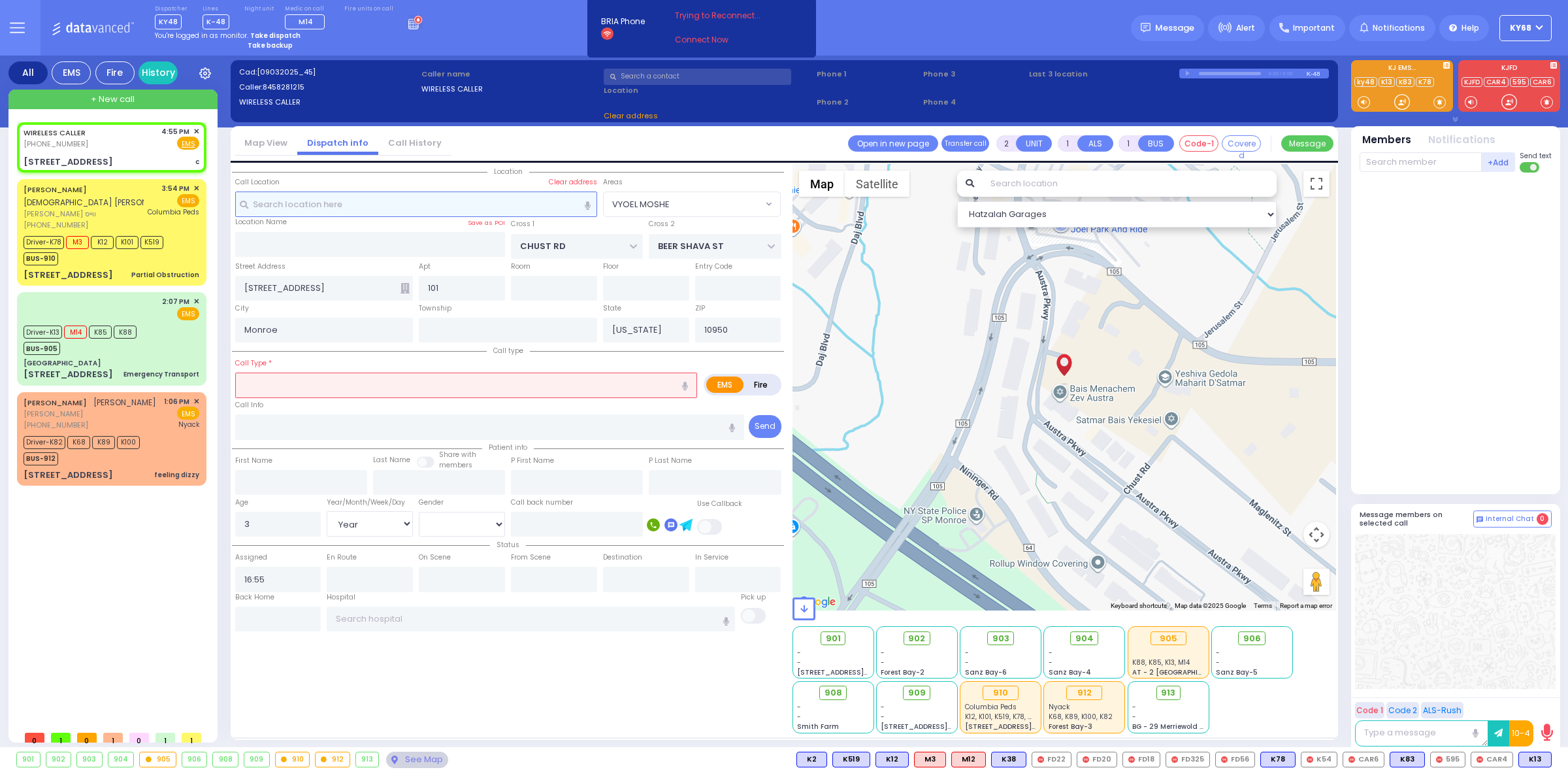
type input "c"
radio input "true"
select select "Year"
select select "Hatzalah Garages"
select select "VYOEL MOSHE"
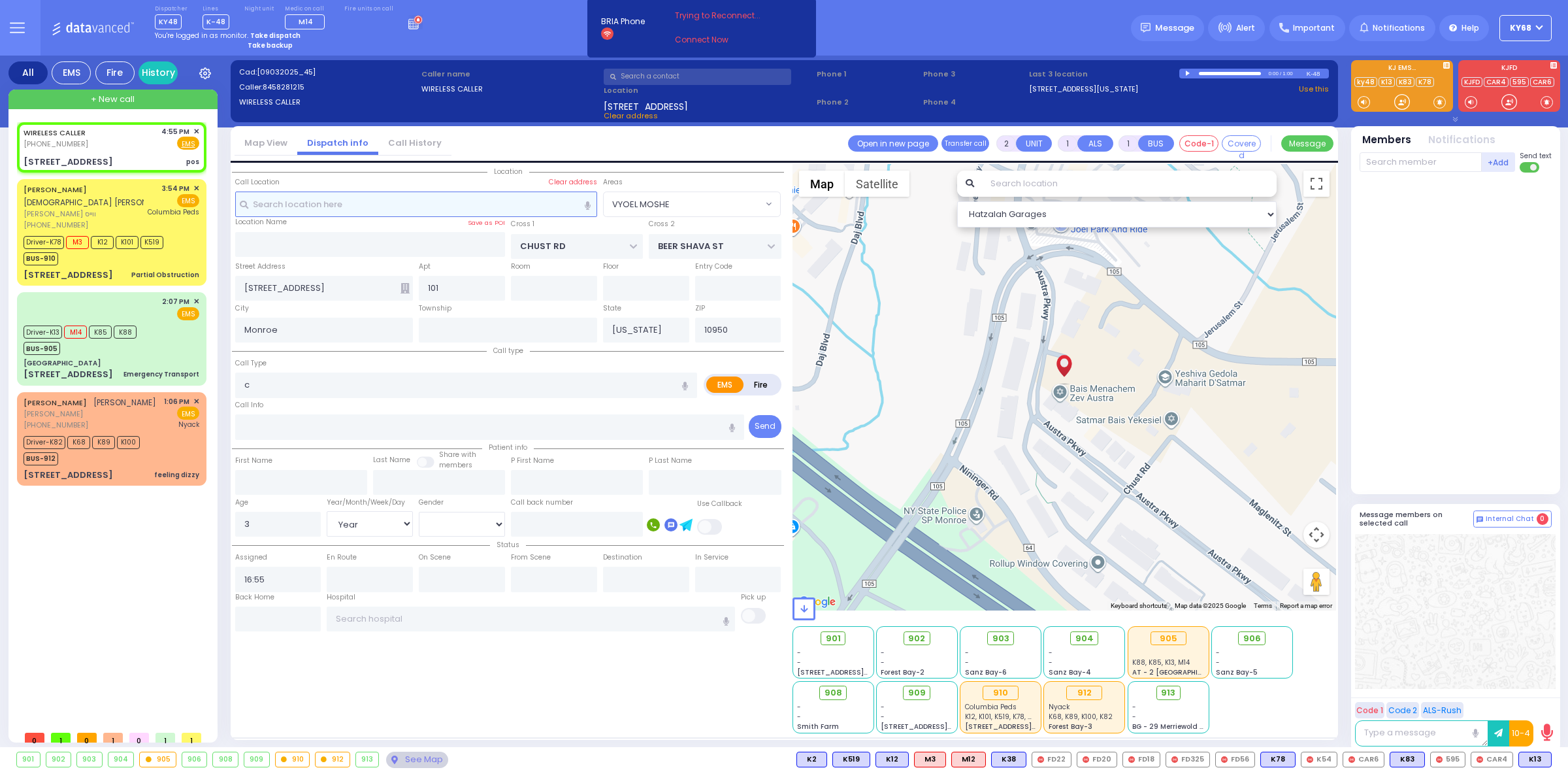
select select
type input "pos"
radio input "true"
select select "Year"
select select "Hatzalah Garages"
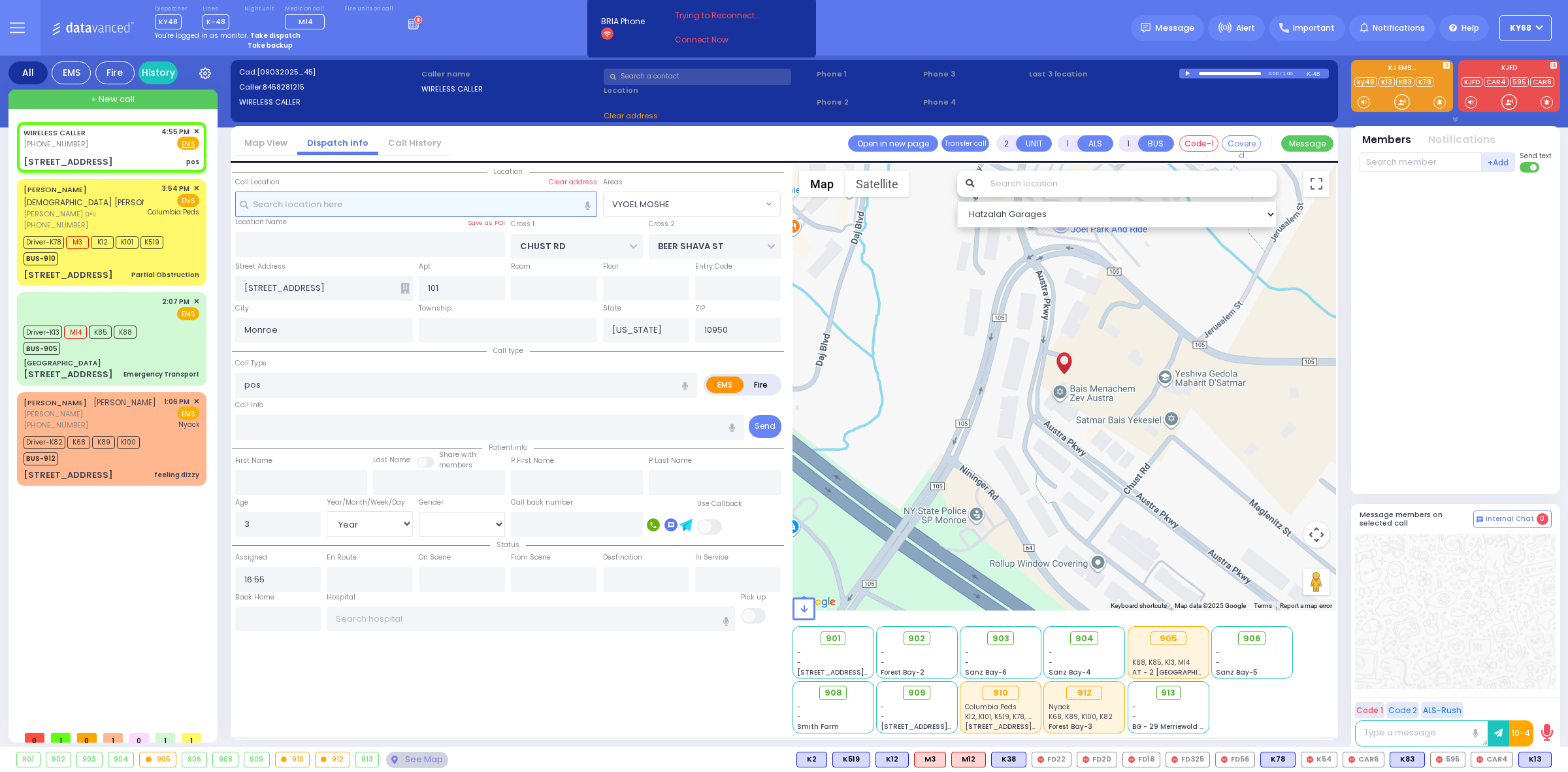
select select "VYOEL MOSHE"
select select
type input "postining"
radio input "true"
select select "Year"
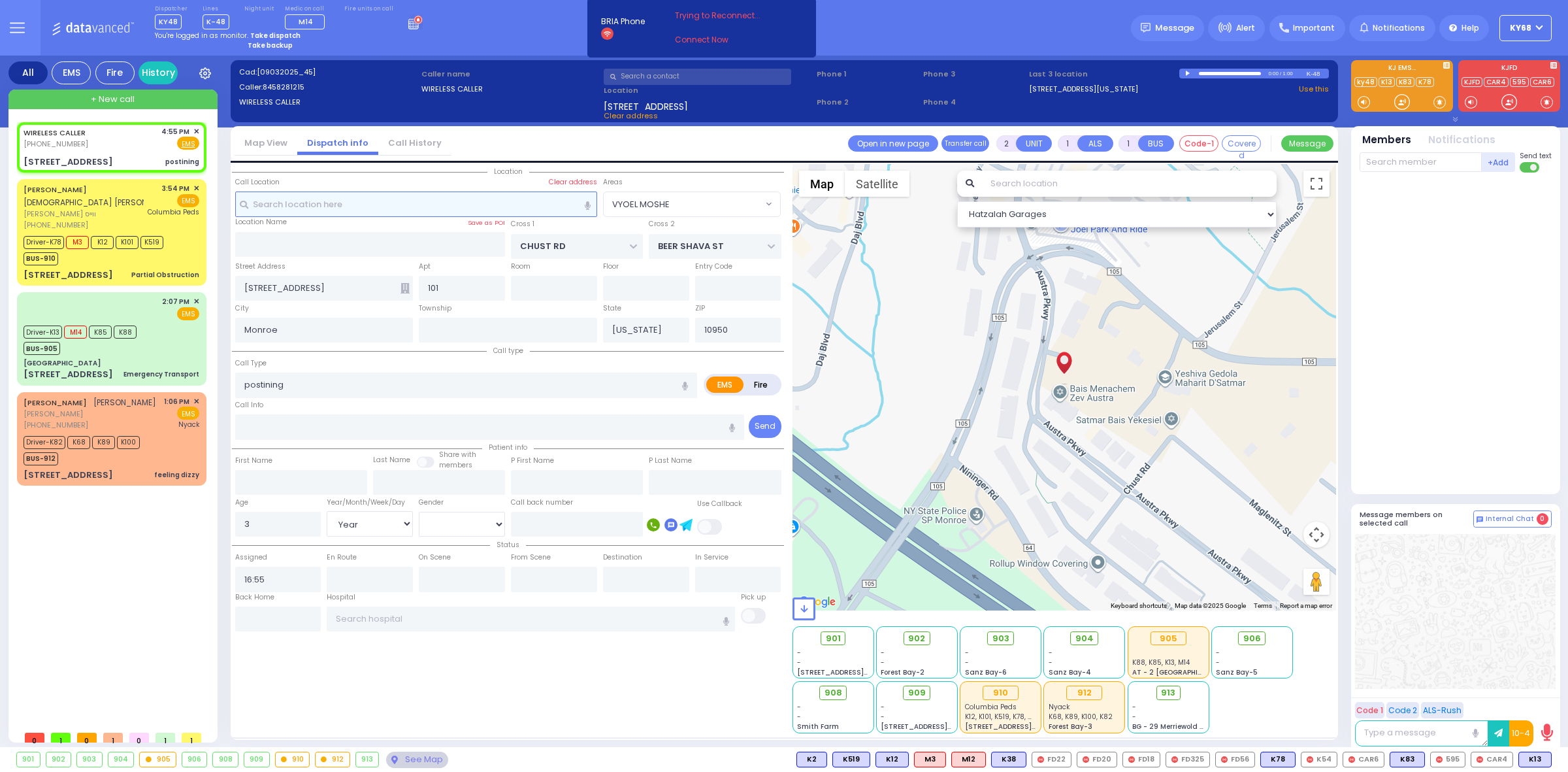
select select "Hatzalah Garages"
select select "VYOEL MOSHE"
select select
radio input "true"
select select "Year"
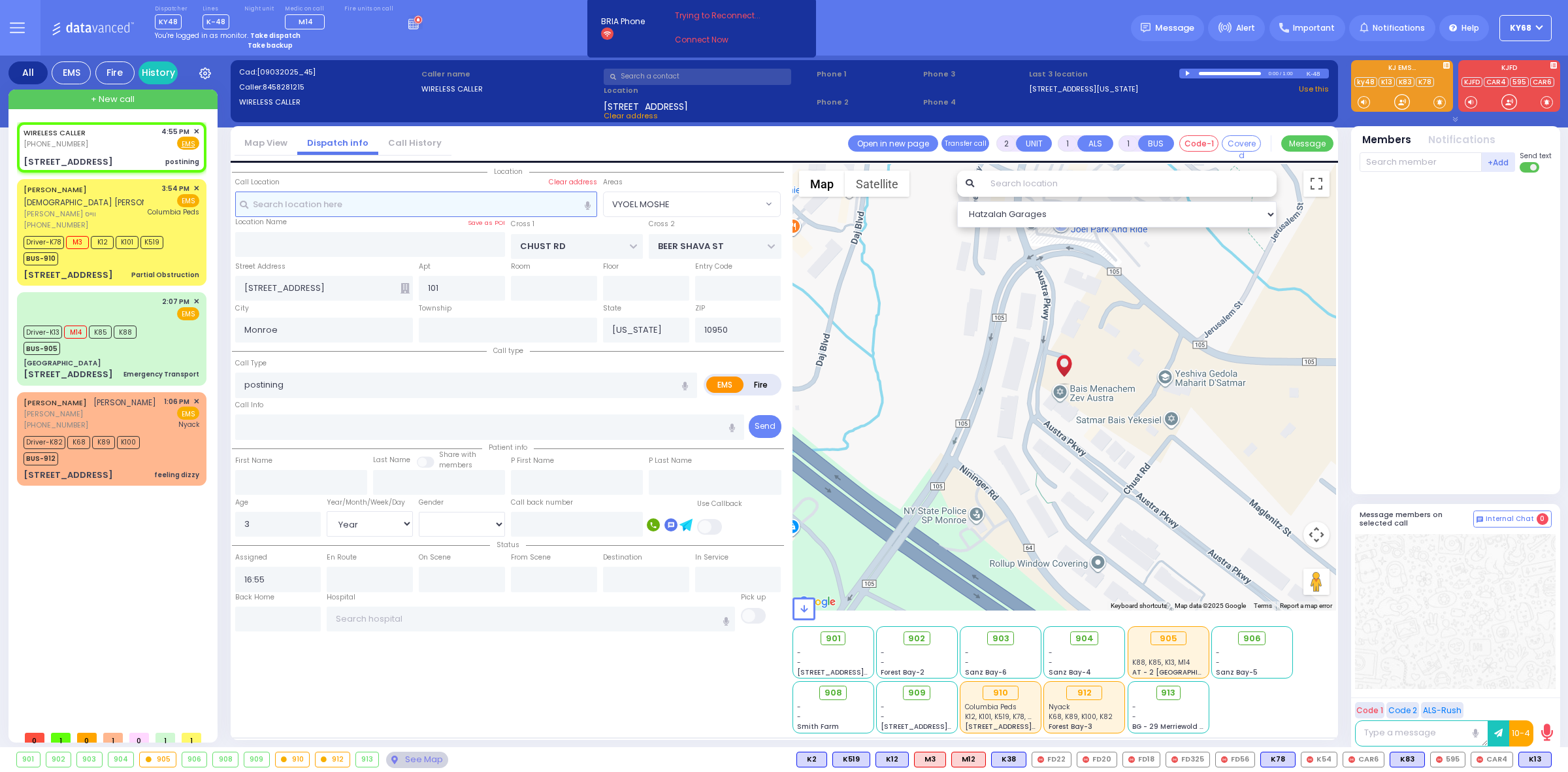
select select "Hatzalah Garages"
select select "VYOEL MOSHE"
select select
radio input "true"
select select "Year"
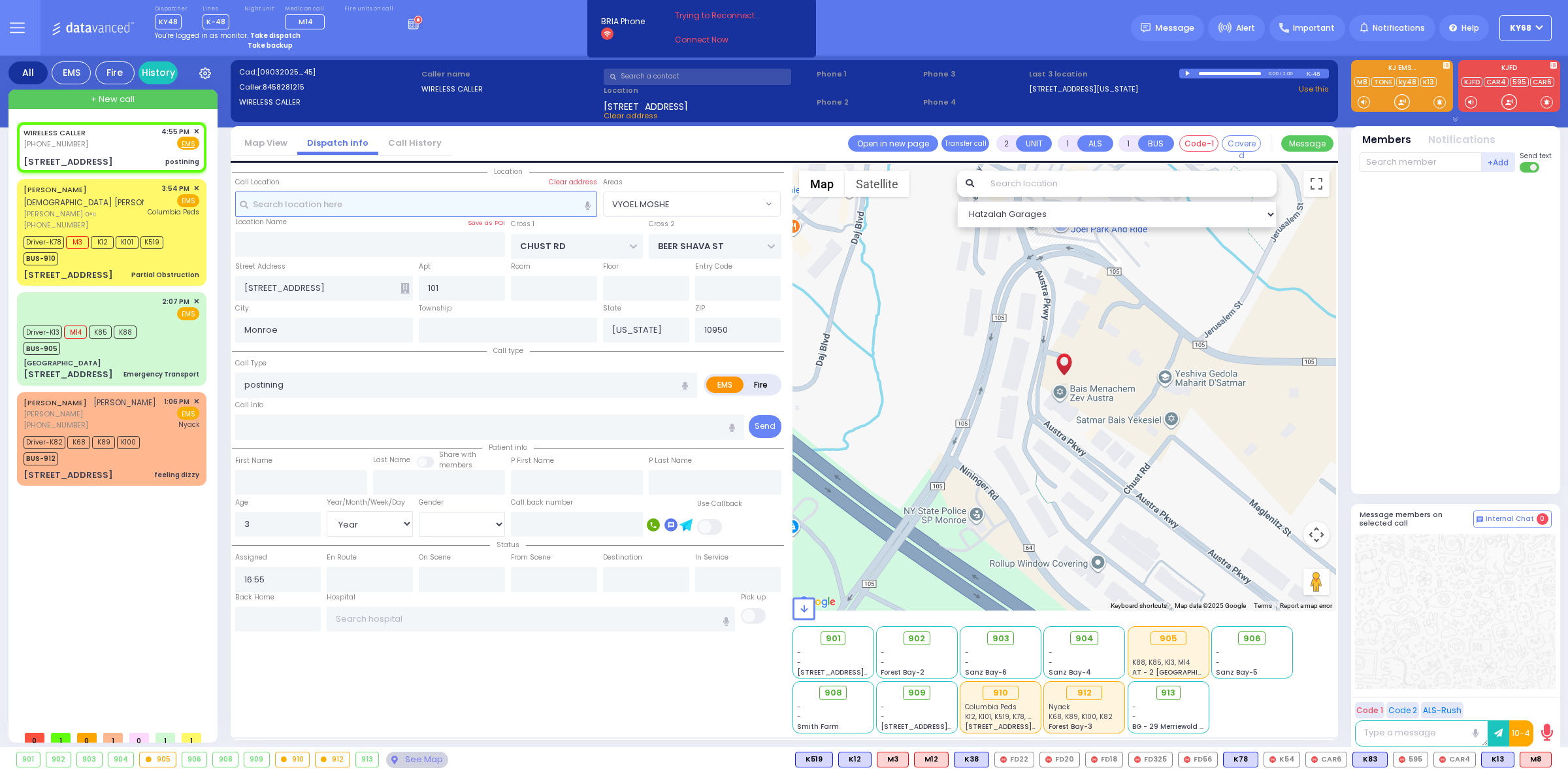
select select "Hatzalah Garages"
select select "VYOEL MOSHE"
select select
type input "postining poisoning"
radio input "true"
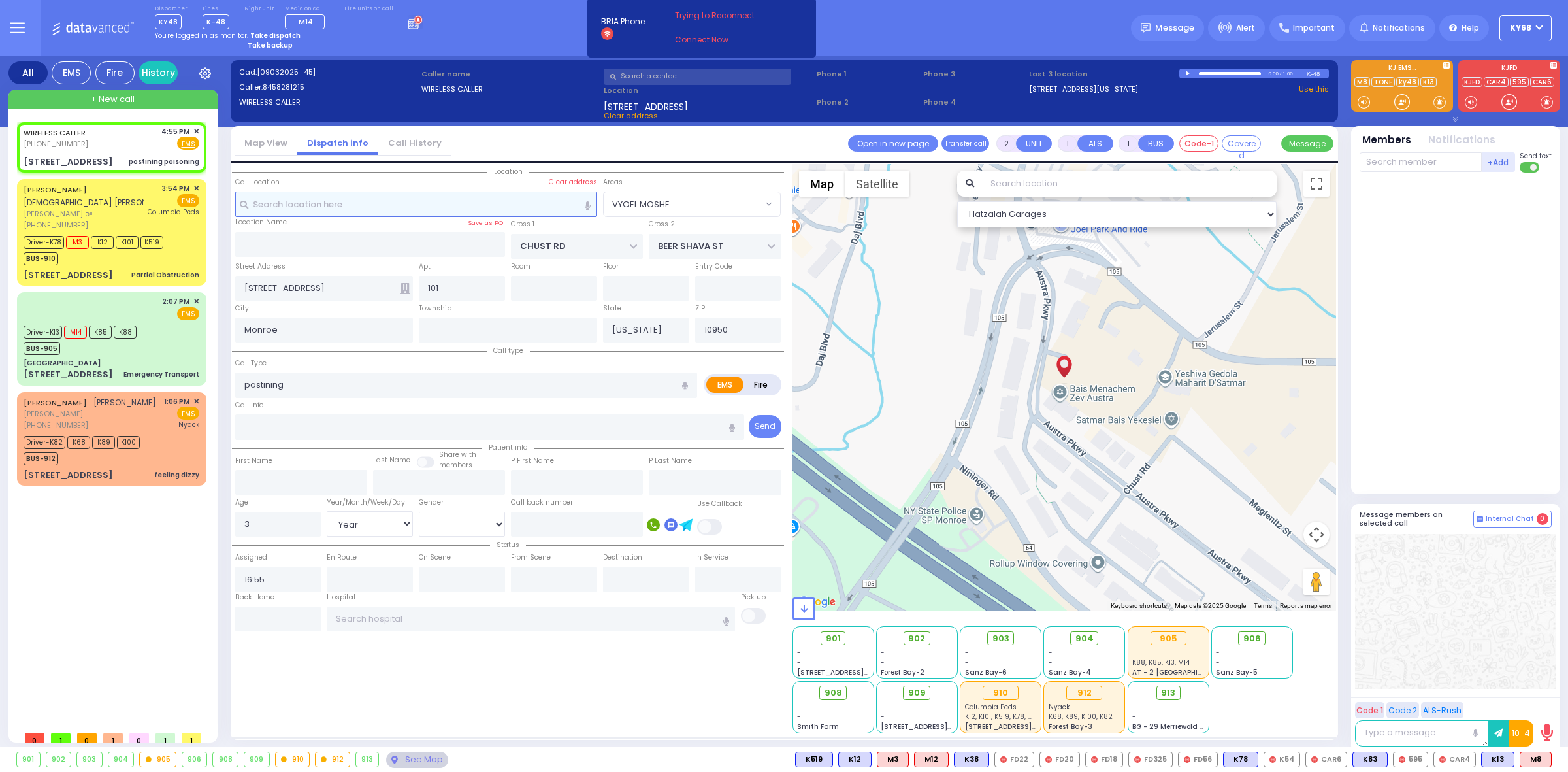
select select "Year"
select select "Hatzalah Garages"
select select "VYOEL MOSHE"
select select
type input "poisoning"
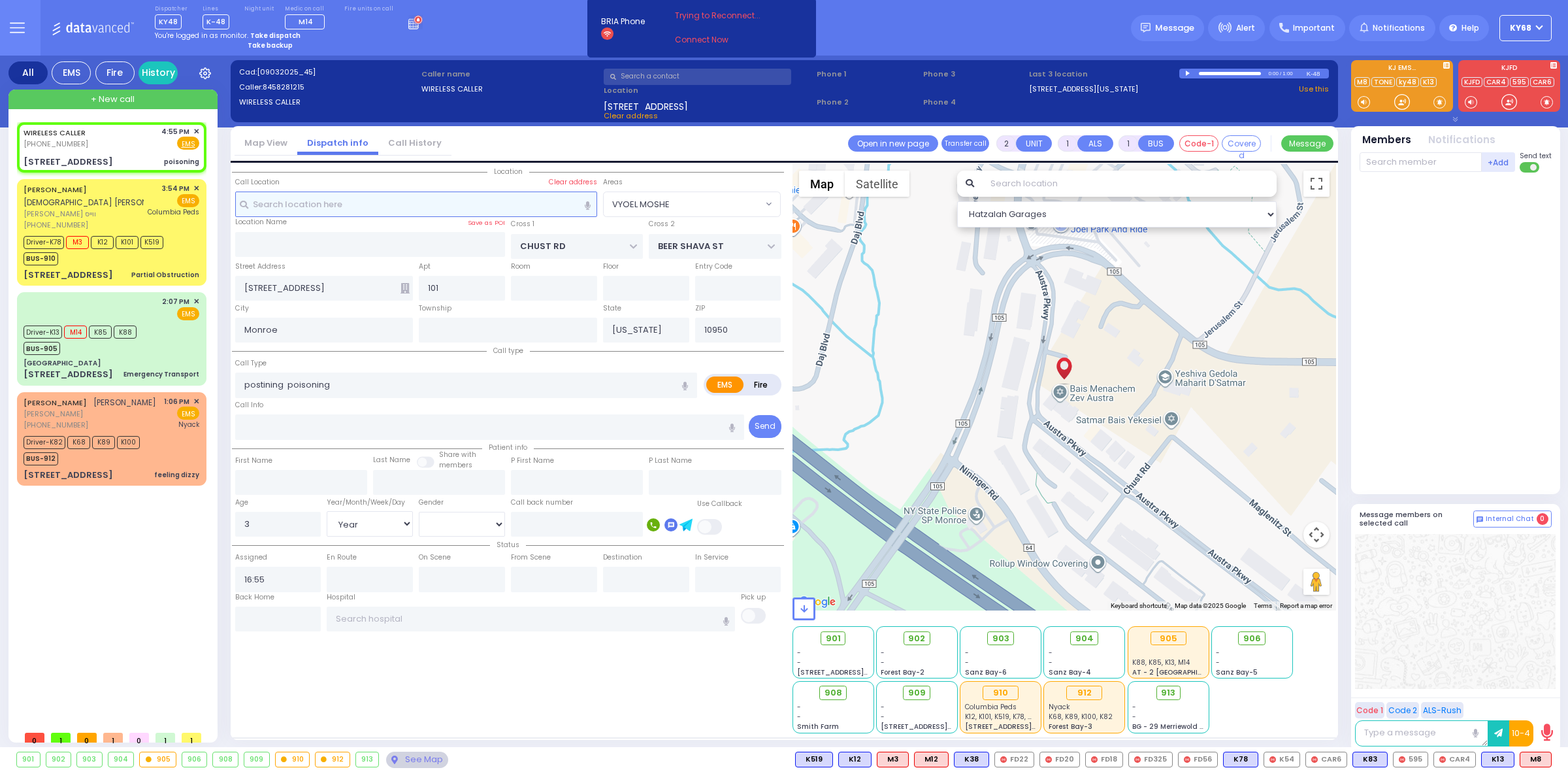
radio input "true"
select select "Year"
select select "Hatzalah Garages"
select select "VYOEL MOSHE"
select select
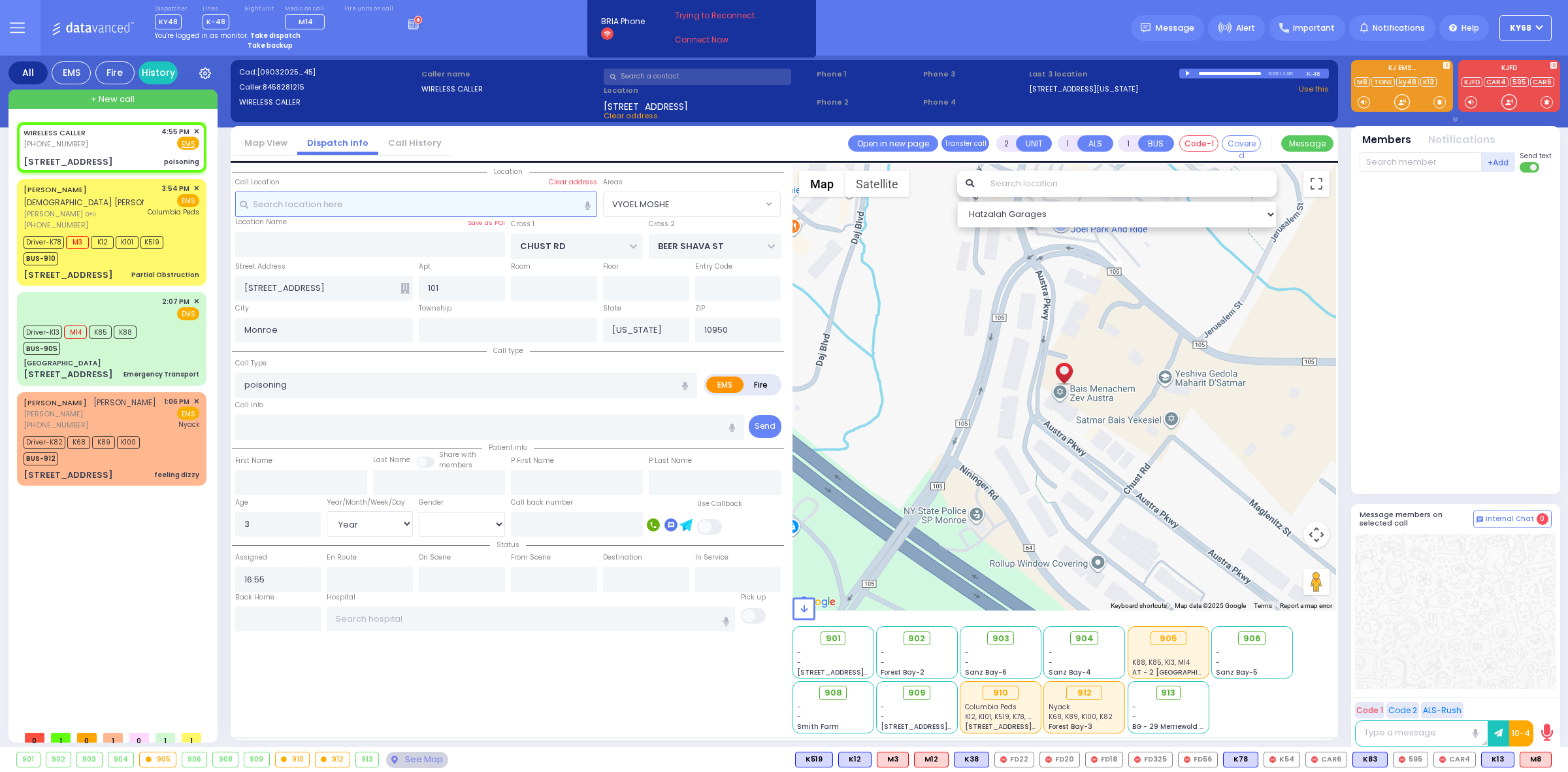
radio input "true"
select select "Year"
select select "Hatzalah Garages"
select select "VYOEL MOSHE"
select select
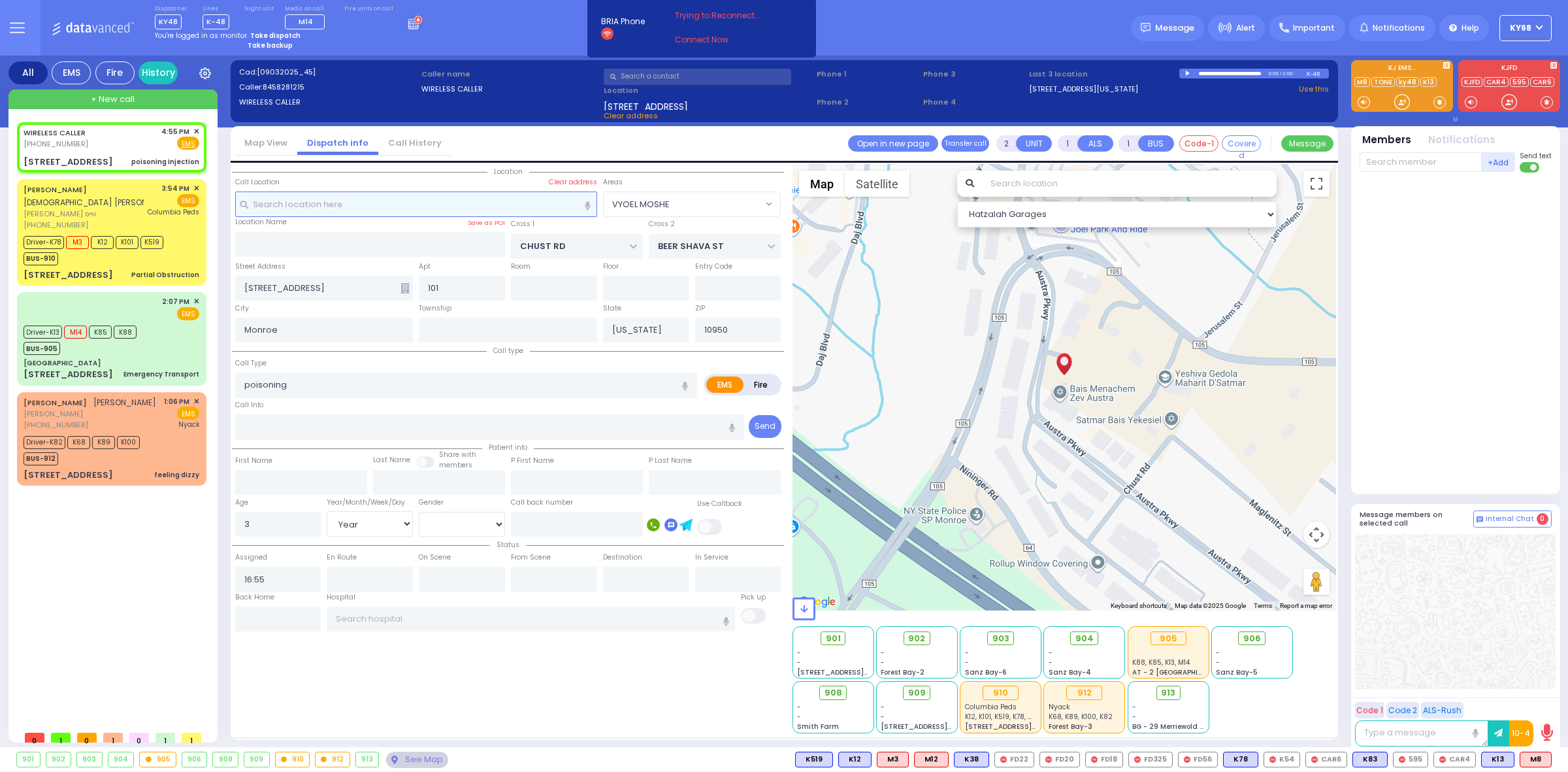
type input "poisoning injection"
radio input "true"
select select "Year"
select select "Hatzalah Garages"
select select "VYOEL MOSHE"
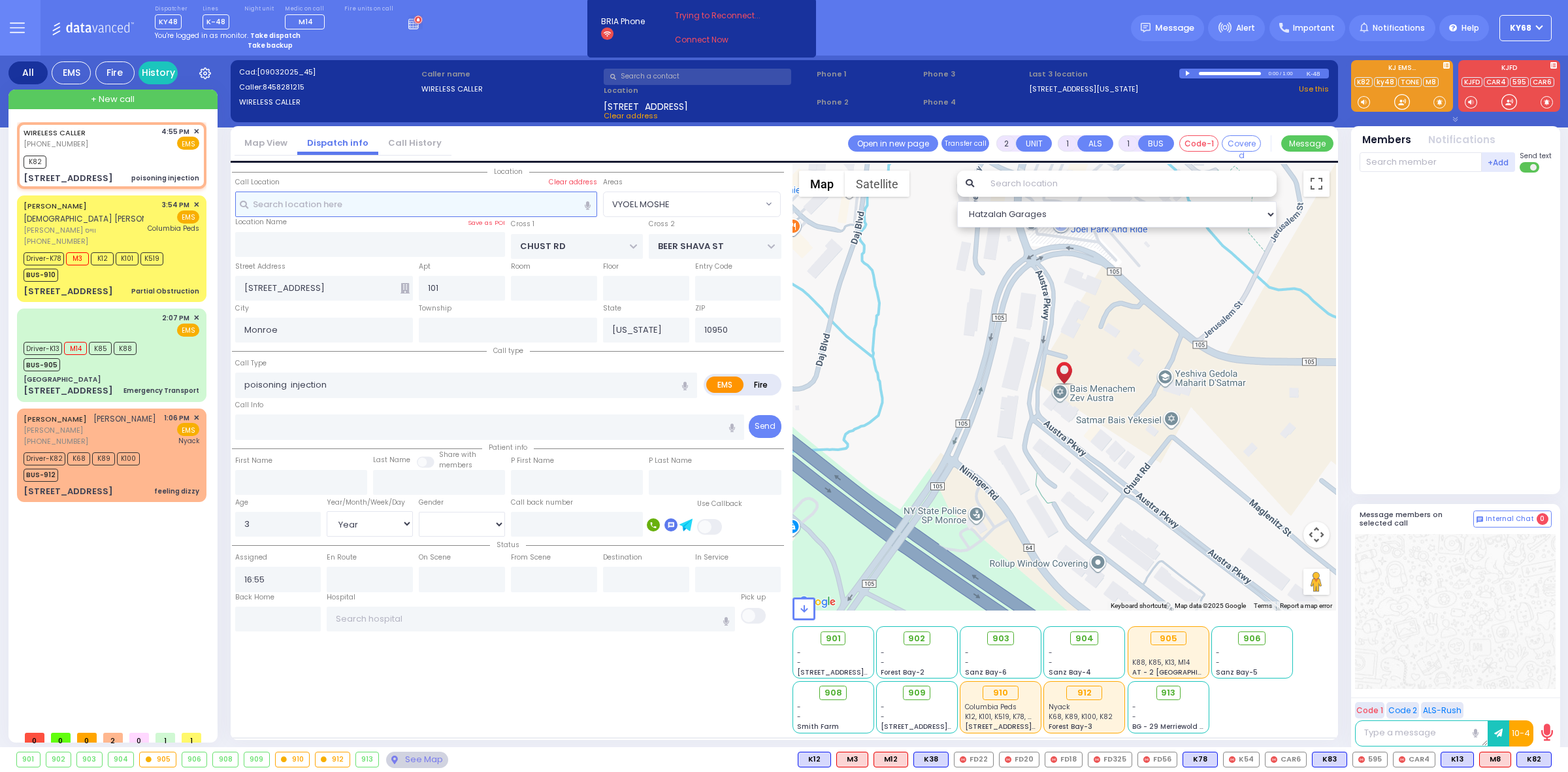
select select
radio input "true"
select select "Year"
type input "16:58"
select select "Hatzalah Garages"
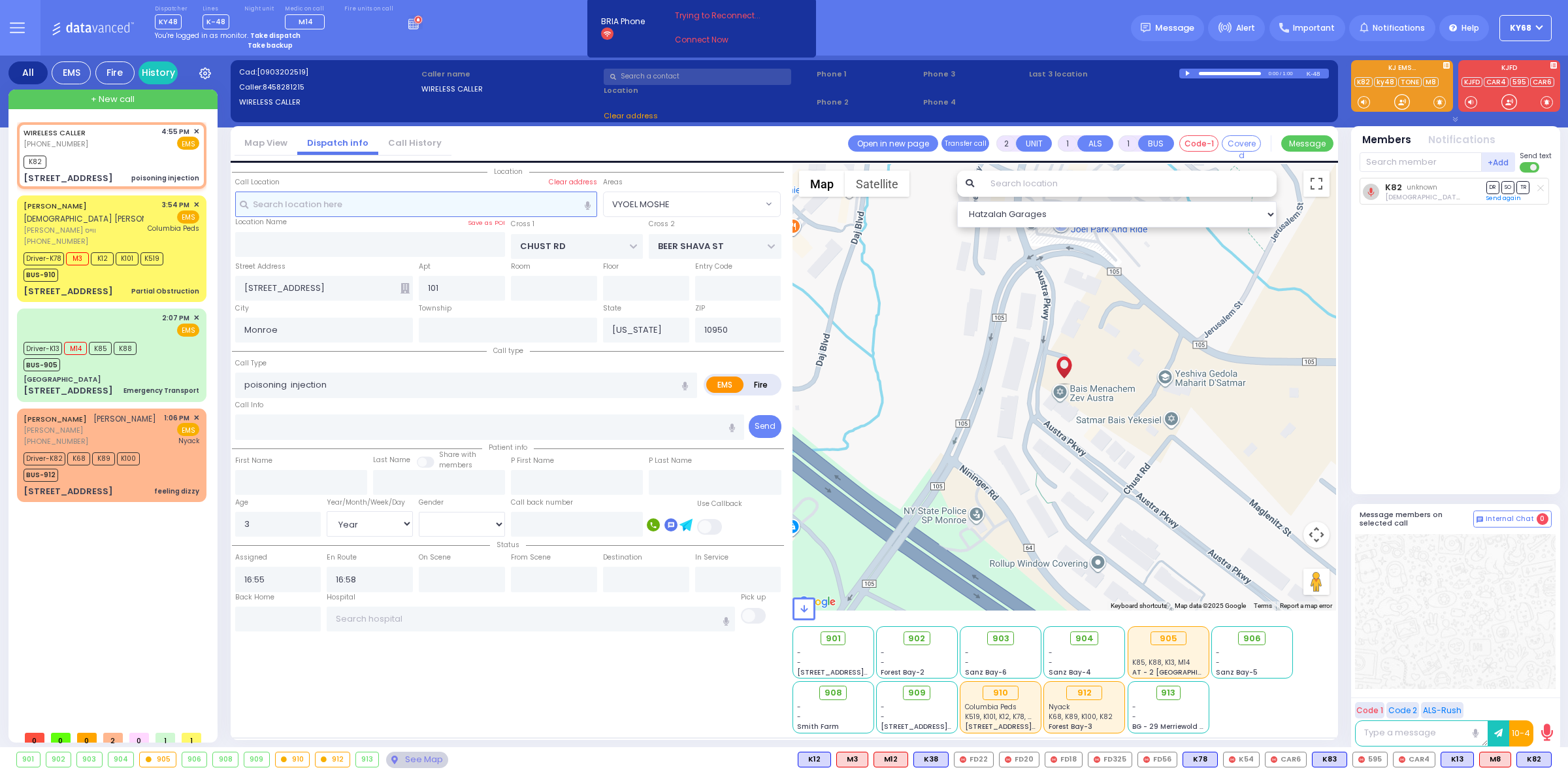
select select "VYOEL MOSHE"
select select
radio input "true"
select select "Year"
select select "Hatzalah Garages"
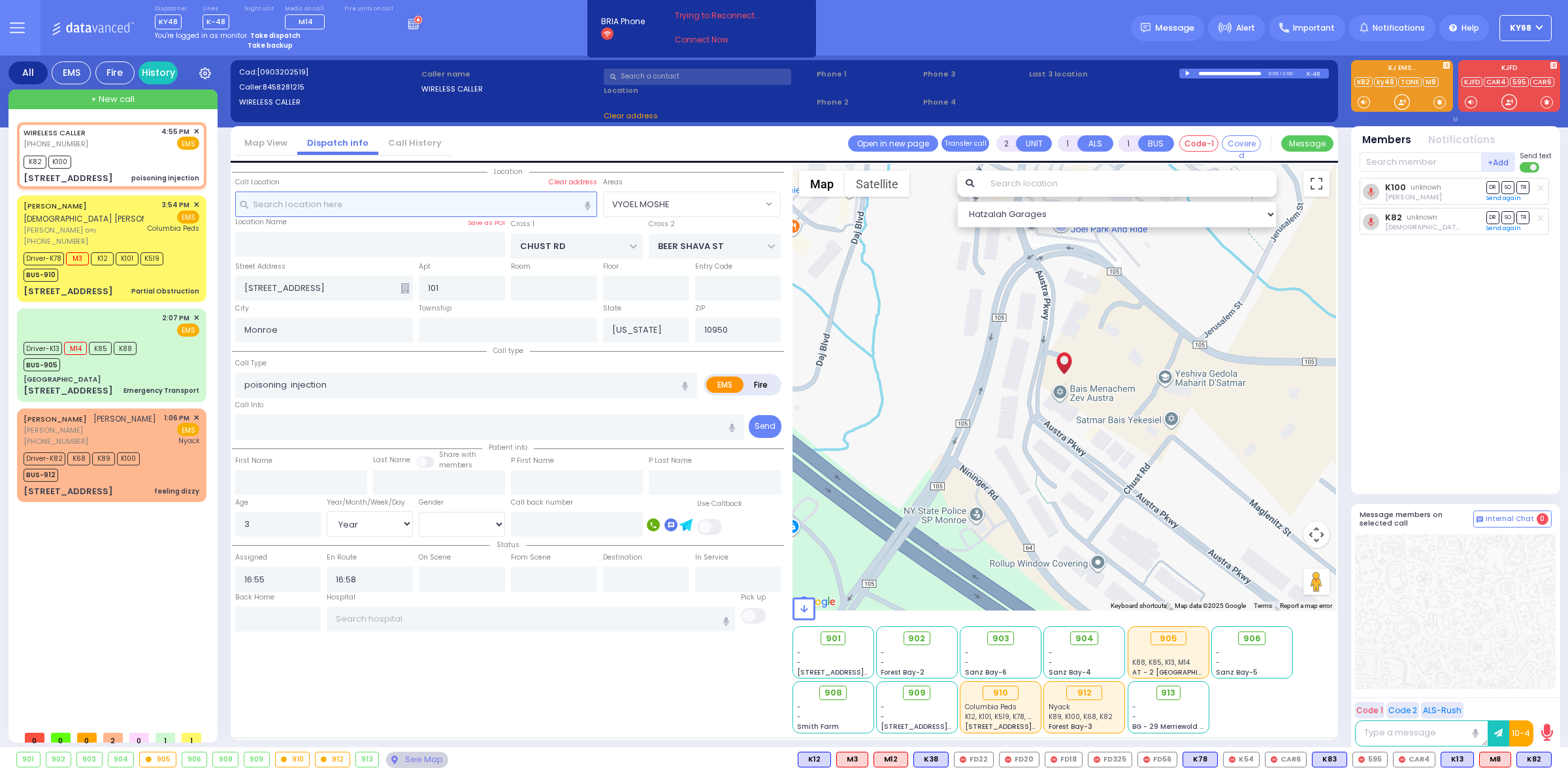
select select "VYOEL MOSHE"
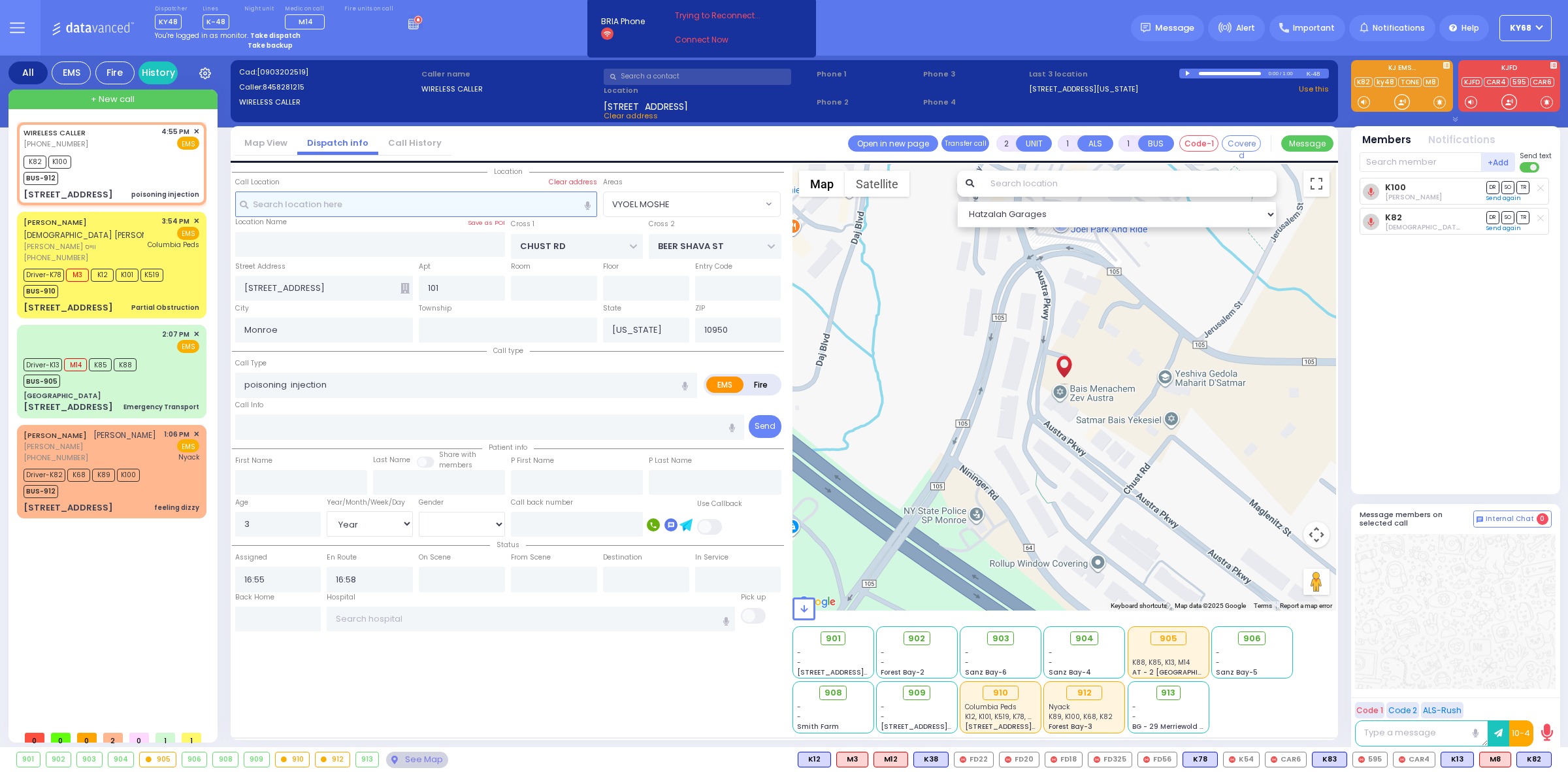
select select
radio input "true"
select select "Year"
select select "Hatzalah Garages"
select select "VYOEL MOSHE"
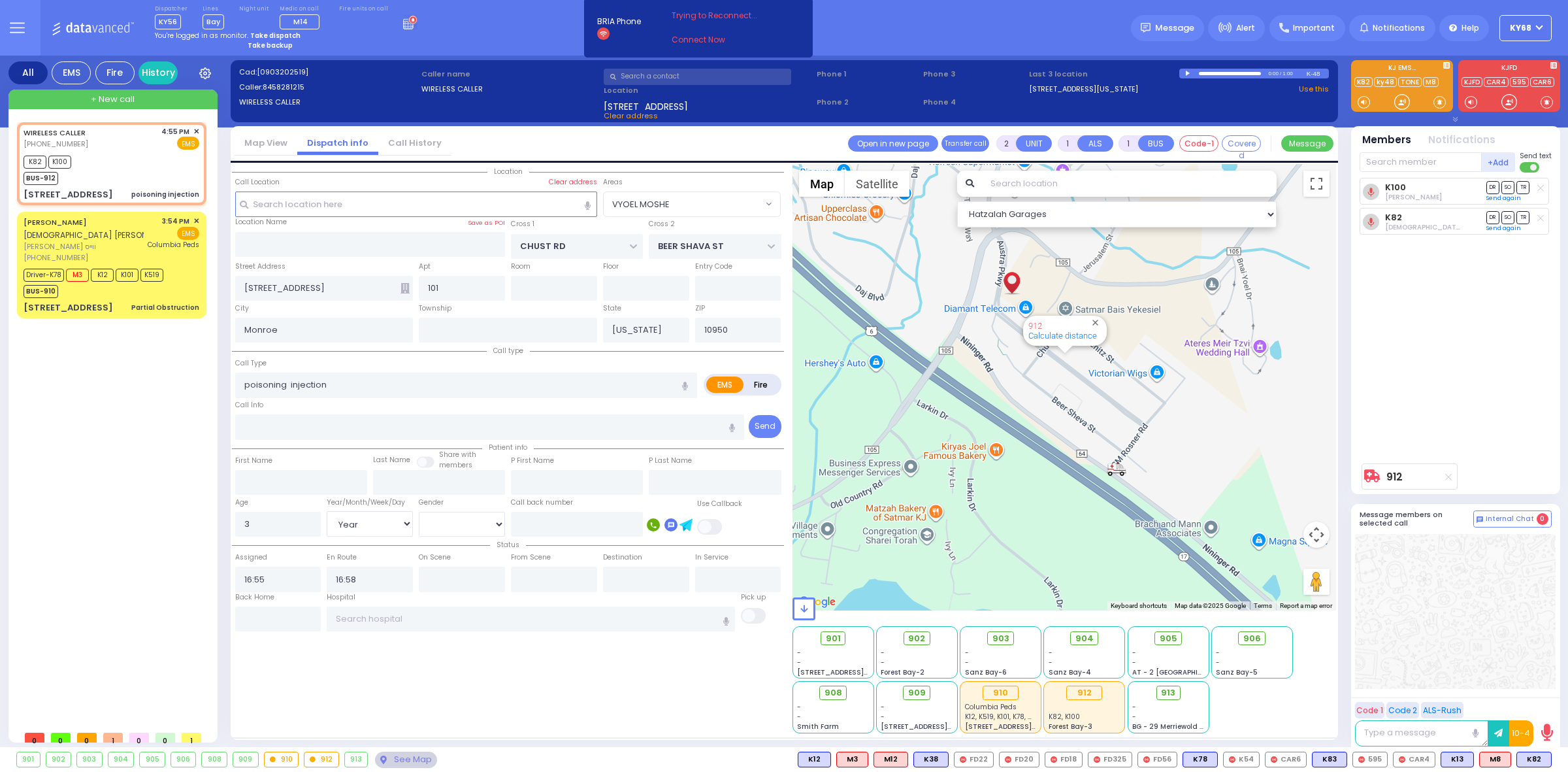
type input "6"
select select
radio input "true"
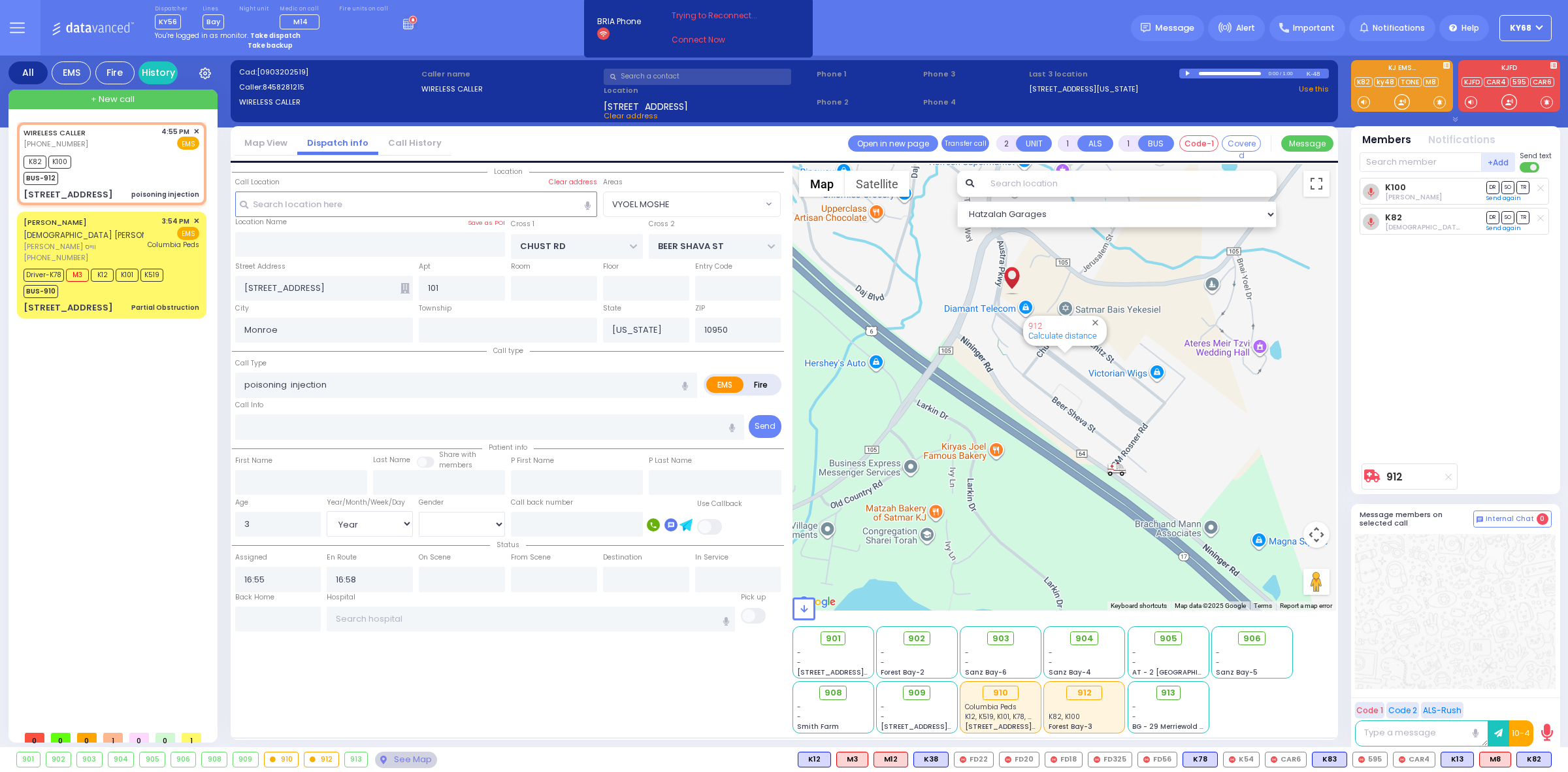
type input "[PERSON_NAME]"
select select "Year"
select select "[DEMOGRAPHIC_DATA]"
select select "VYOEL MOSHE"
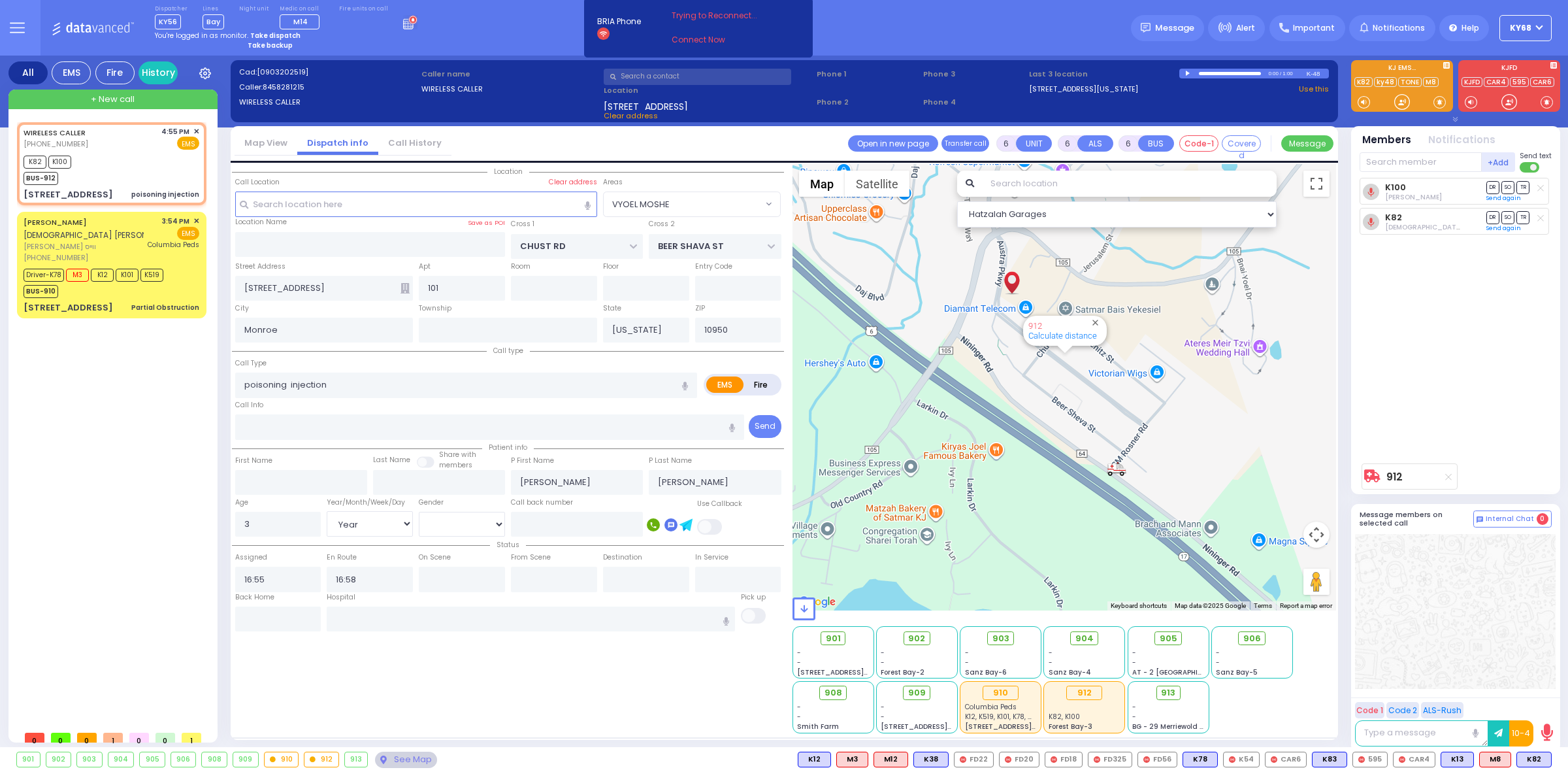
select select "Hatzalah Garages"
select select
radio input "true"
select select "Year"
select select "[DEMOGRAPHIC_DATA]"
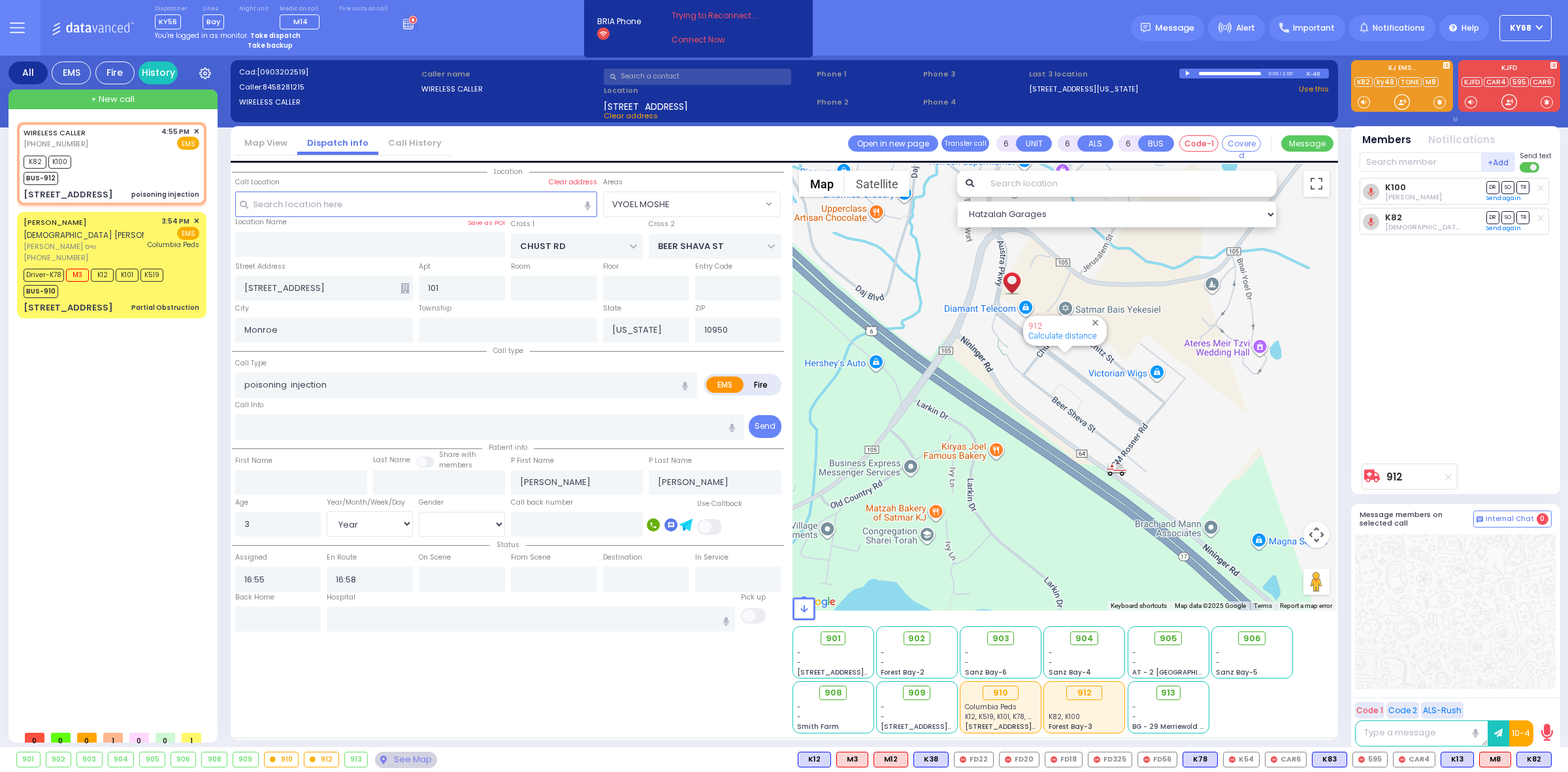
radio input "true"
select select "Year"
select select "[DEMOGRAPHIC_DATA]"
select select "VYOEL MOSHE"
select select "Hatzalah Garages"
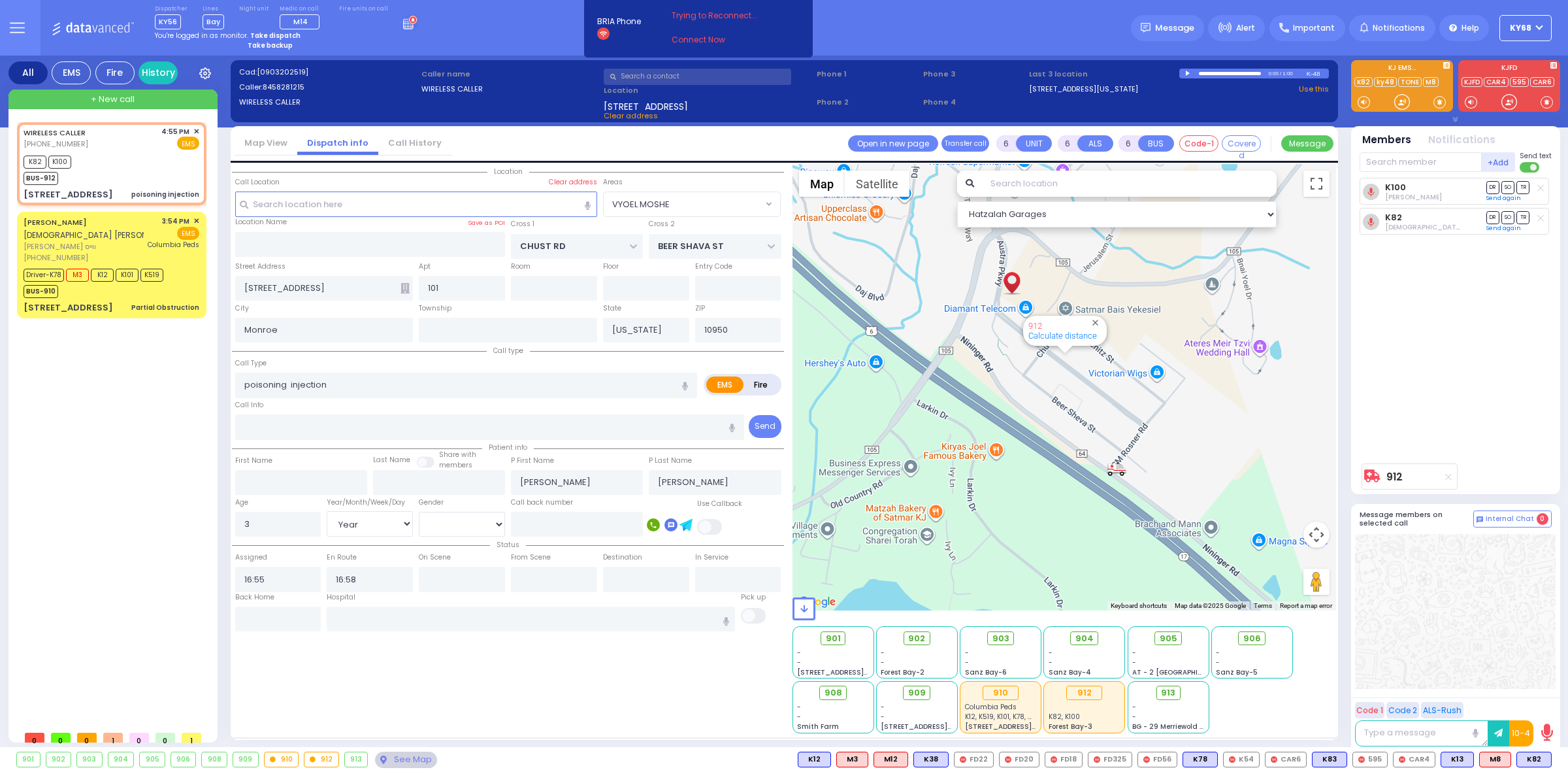
select select
radio input "true"
select select "Year"
select select "[DEMOGRAPHIC_DATA]"
radio input "true"
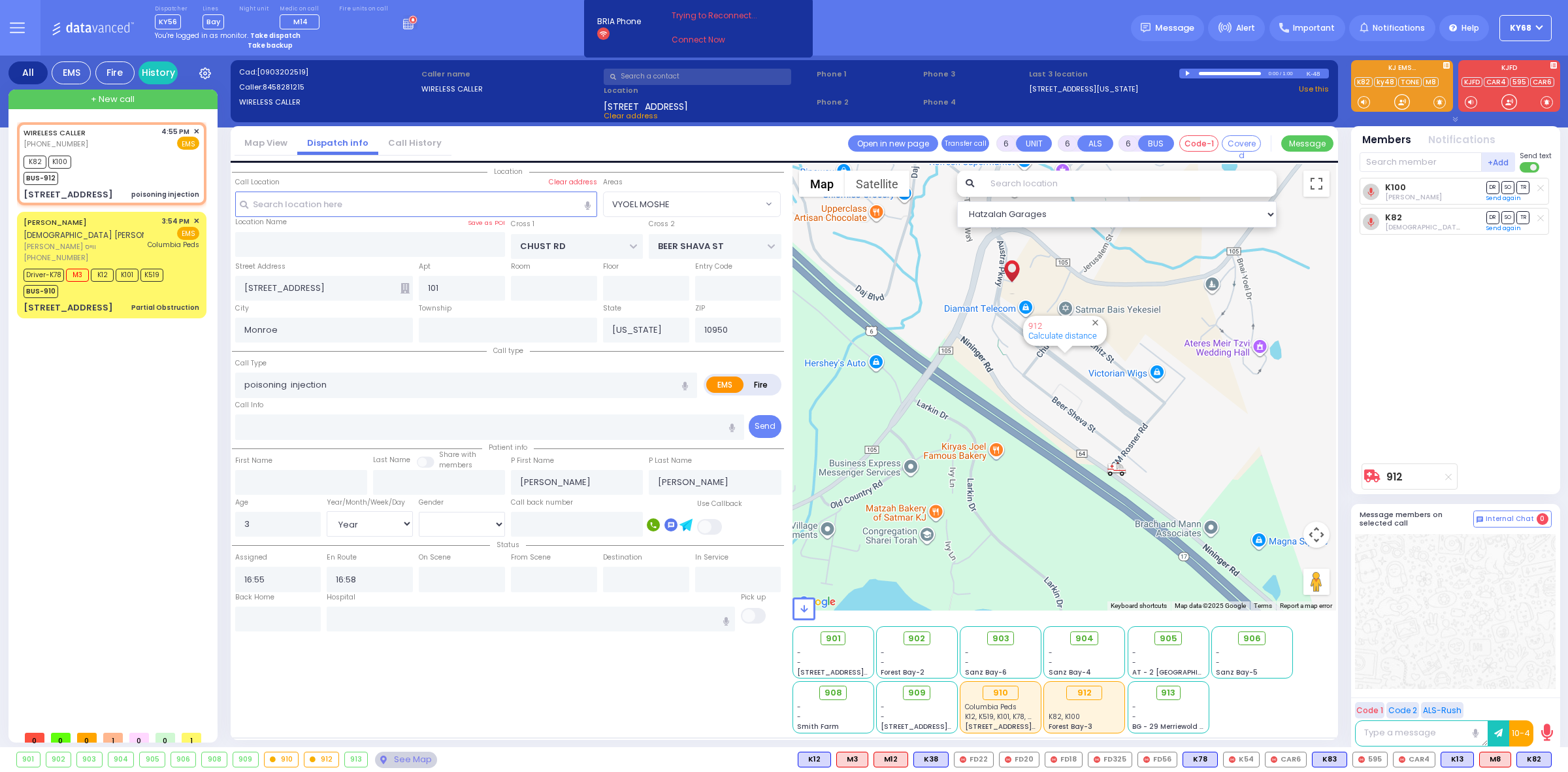
select select "Year"
select select "[DEMOGRAPHIC_DATA]"
select select "VYOEL MOSHE"
select select "Hatzalah Garages"
